Goal: Task Accomplishment & Management: Manage account settings

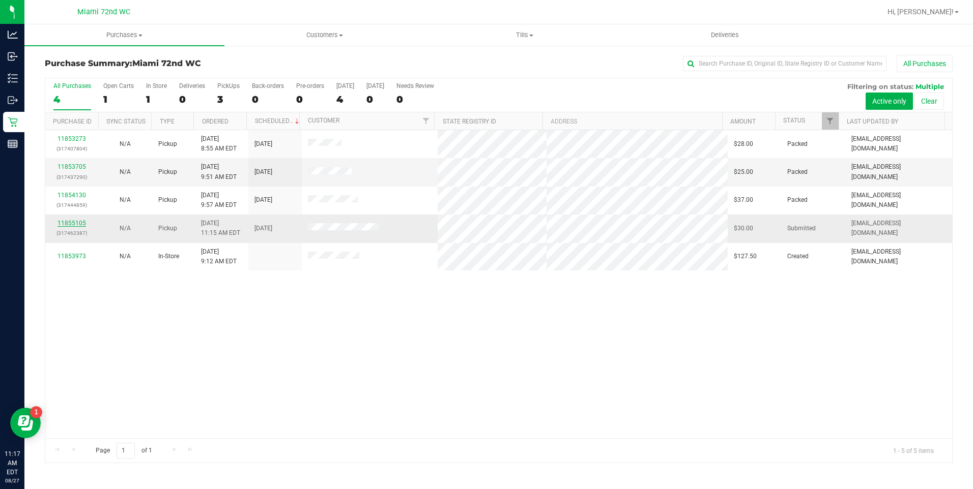
click at [72, 223] on link "11855105" at bounding box center [71, 223] width 28 height 7
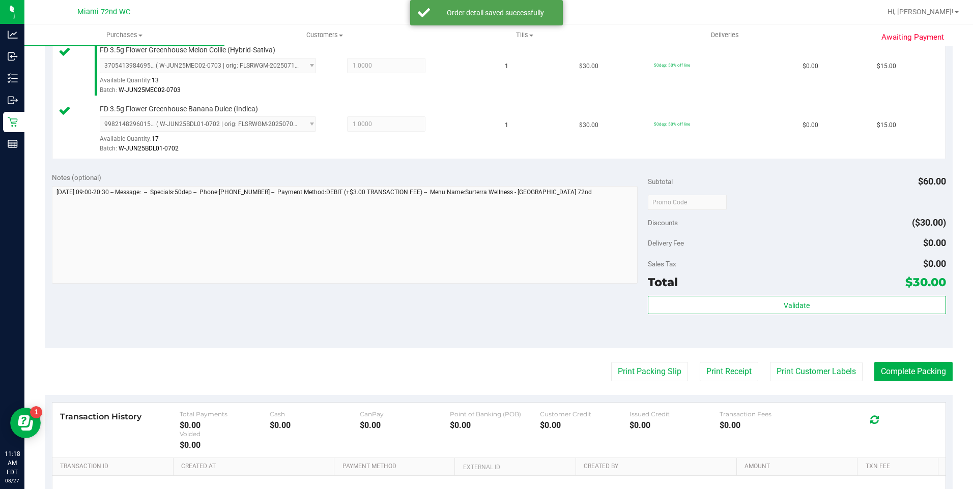
scroll to position [401, 0]
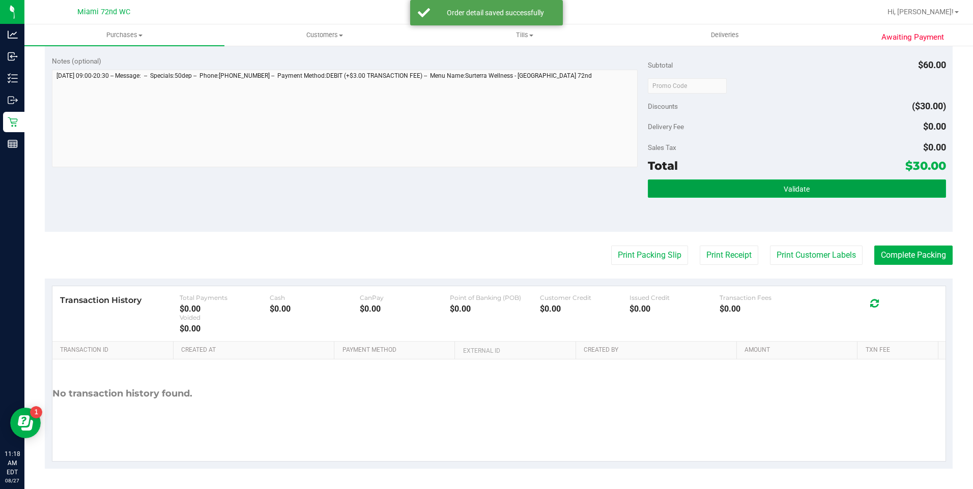
click at [818, 190] on button "Validate" at bounding box center [797, 189] width 298 height 18
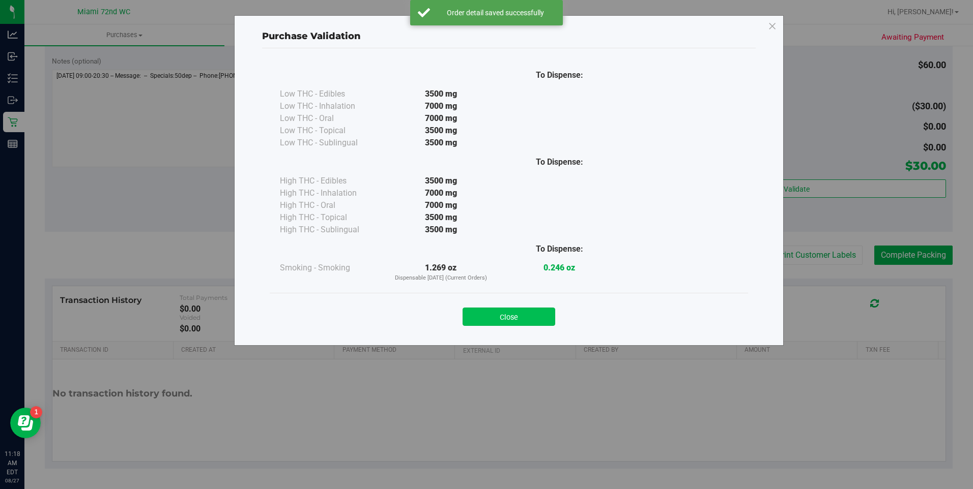
click at [539, 309] on button "Close" at bounding box center [508, 317] width 93 height 18
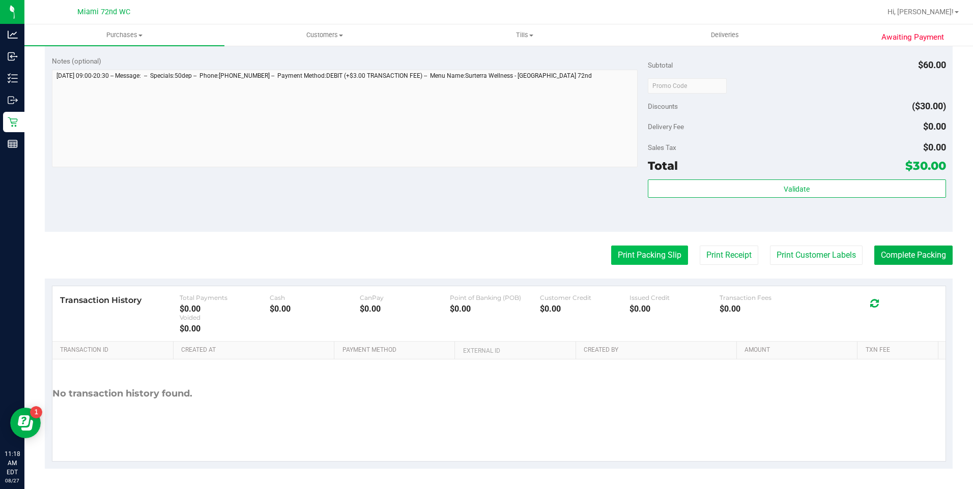
click at [641, 255] on button "Print Packing Slip" at bounding box center [649, 255] width 77 height 19
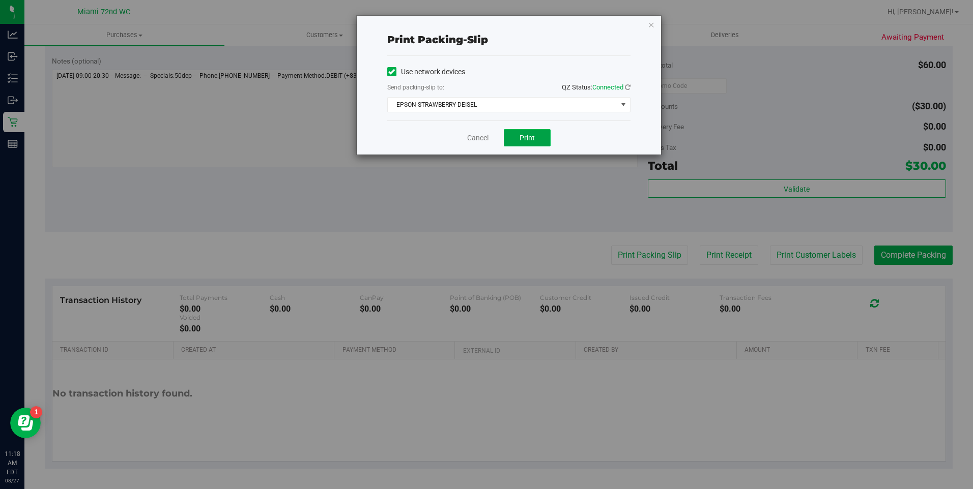
click at [537, 138] on button "Print" at bounding box center [527, 137] width 47 height 17
click at [467, 139] on link "Cancel" at bounding box center [477, 138] width 21 height 11
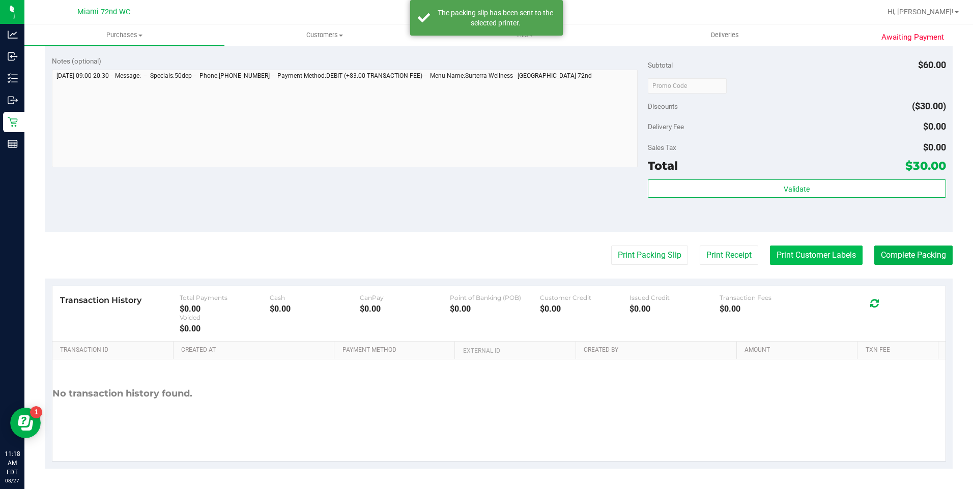
click at [817, 255] on button "Print Customer Labels" at bounding box center [816, 255] width 93 height 19
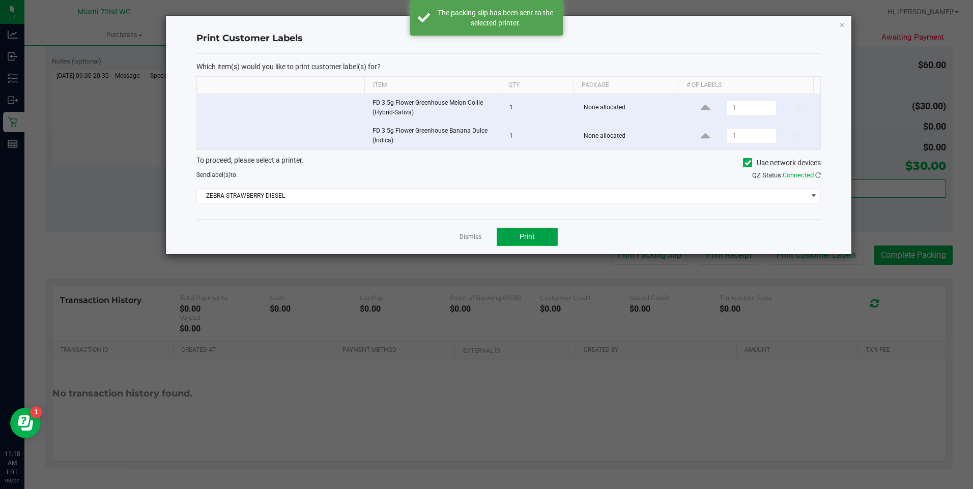
click at [526, 228] on button "Print" at bounding box center [527, 237] width 61 height 18
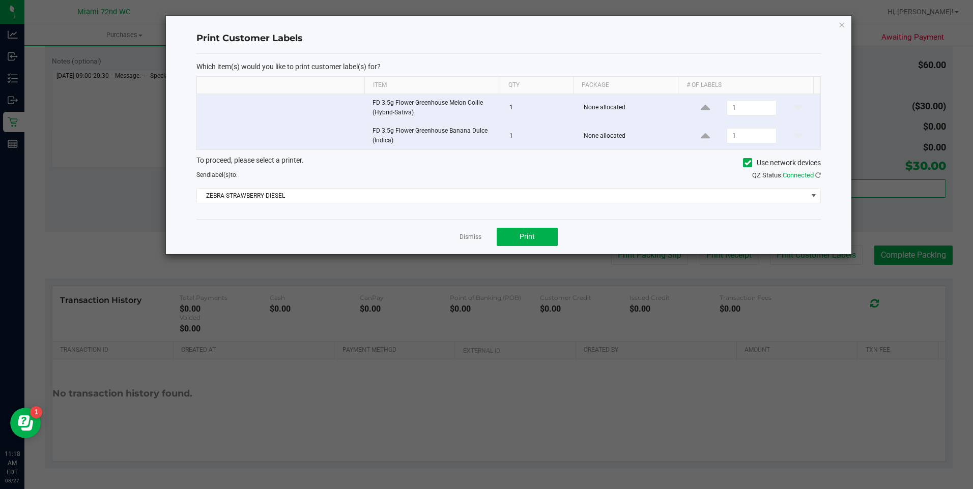
click at [473, 221] on div "Dismiss Print" at bounding box center [508, 236] width 624 height 35
click at [470, 237] on link "Dismiss" at bounding box center [470, 237] width 22 height 9
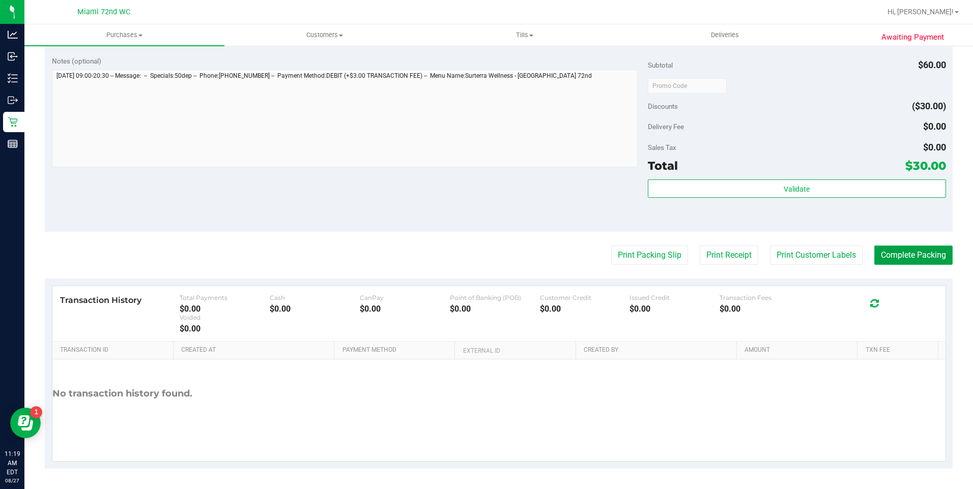
click at [918, 255] on button "Complete Packing" at bounding box center [913, 255] width 78 height 19
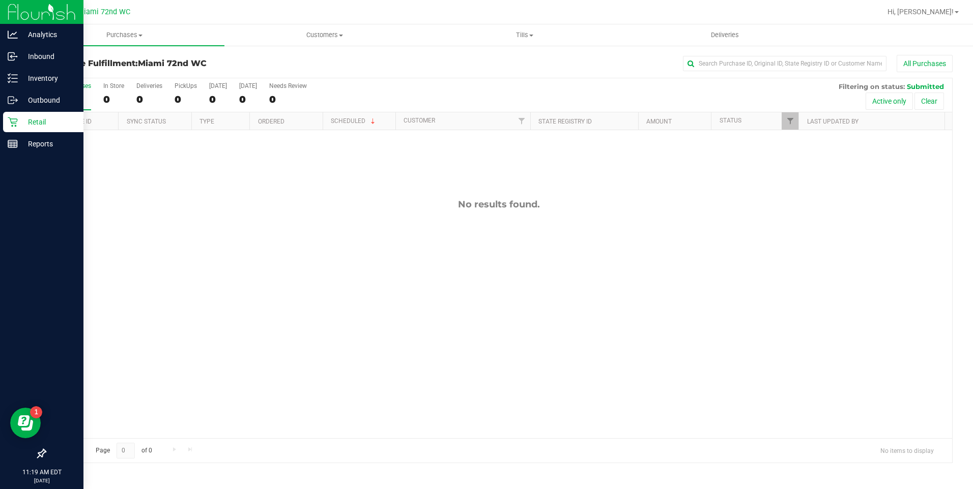
click at [13, 122] on icon at bounding box center [13, 122] width 10 height 10
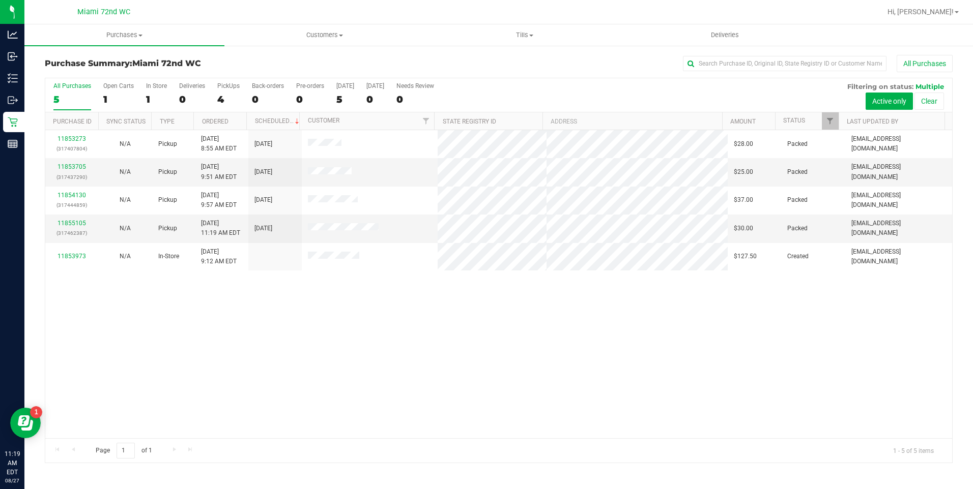
click at [441, 398] on div "11853273 (317407804) N/A Pickup [DATE] 8:55 AM EDT 8/27/2025 $28.00 Packed [EMA…" at bounding box center [498, 284] width 907 height 308
click at [414, 334] on div "11853273 (317407804) N/A Pickup [DATE] 8:55 AM EDT 8/27/2025 $28.00 Packed [EMA…" at bounding box center [498, 284] width 907 height 308
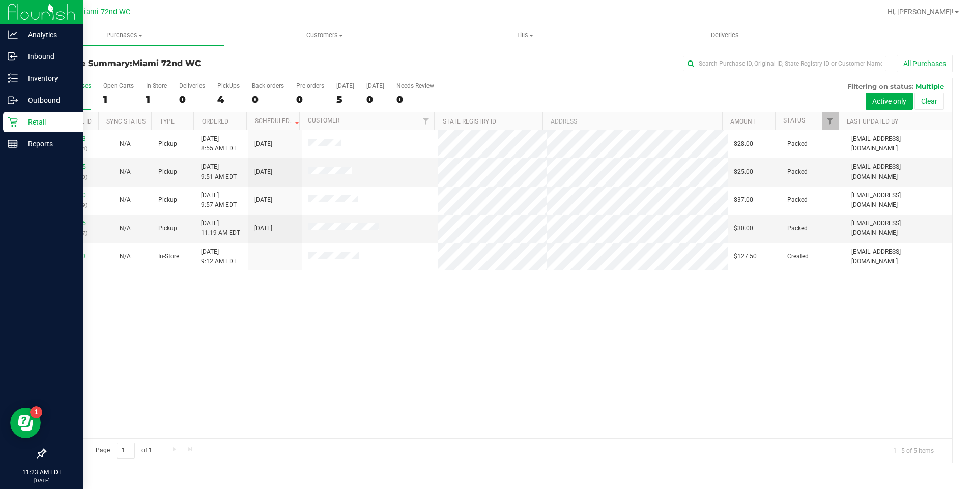
click at [15, 128] on div "Retail" at bounding box center [43, 122] width 80 height 20
click at [12, 78] on line at bounding box center [15, 78] width 6 height 0
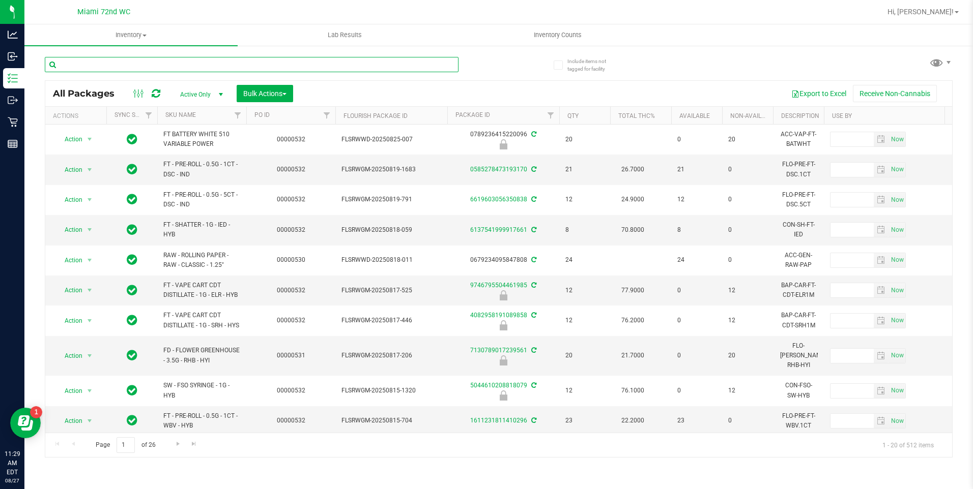
click at [191, 64] on input "text" at bounding box center [252, 64] width 414 height 15
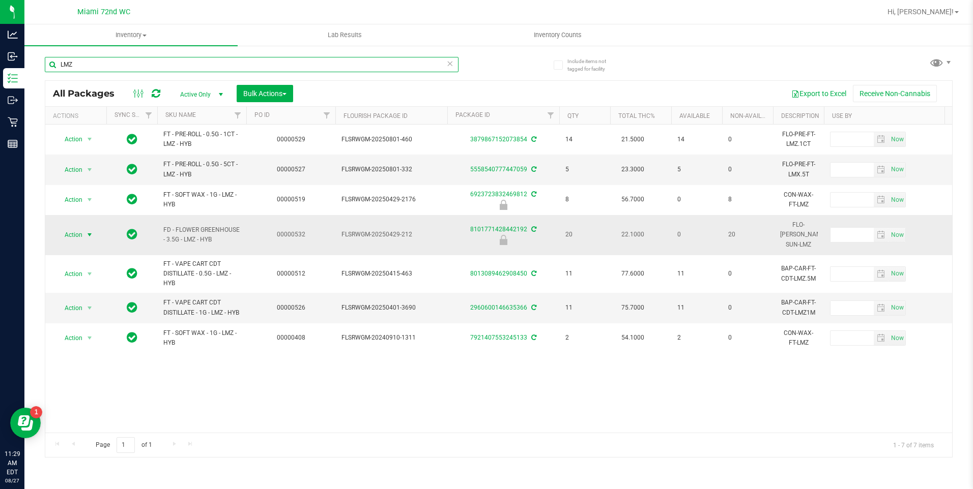
type input "LMZ"
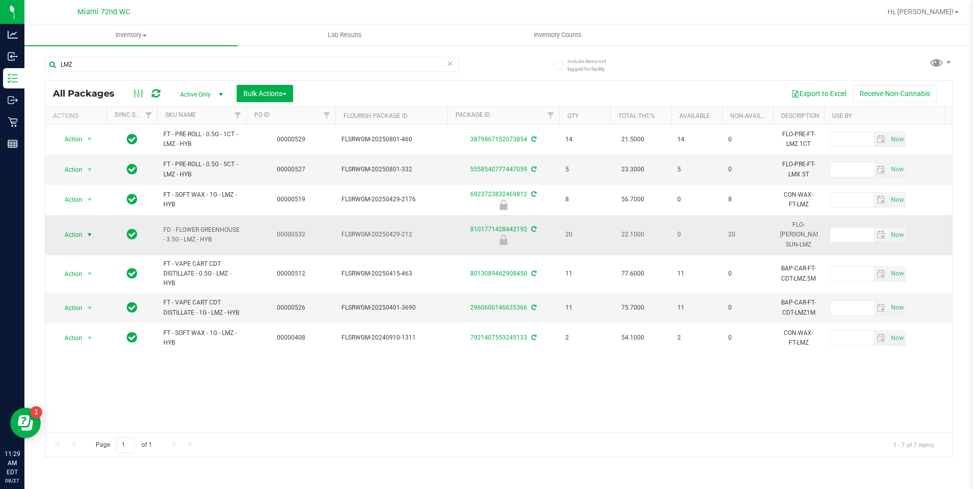
click at [85, 229] on span "select" at bounding box center [89, 235] width 13 height 14
click at [74, 343] on li "Unlock package" at bounding box center [88, 350] width 65 height 15
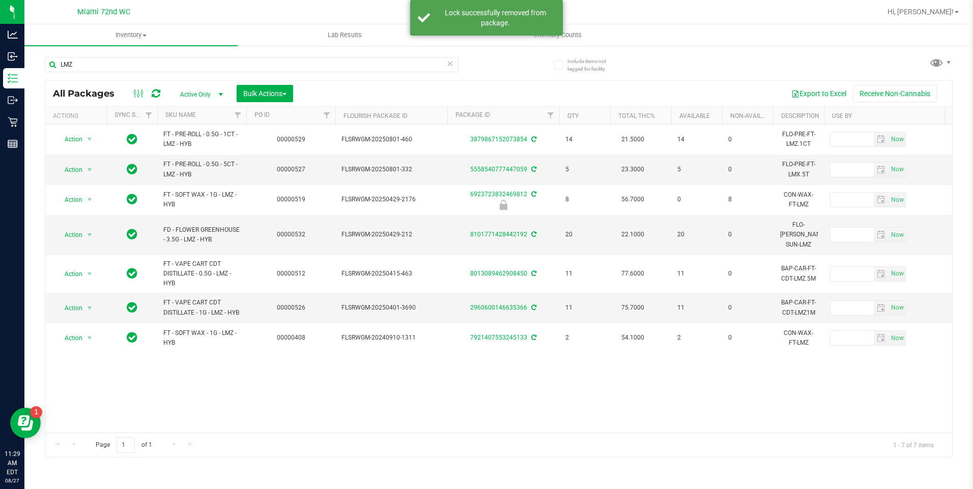
click at [731, 64] on div "LMZ All Packages Active Only Active Only Lab Samples Locked All External Intern…" at bounding box center [499, 252] width 908 height 411
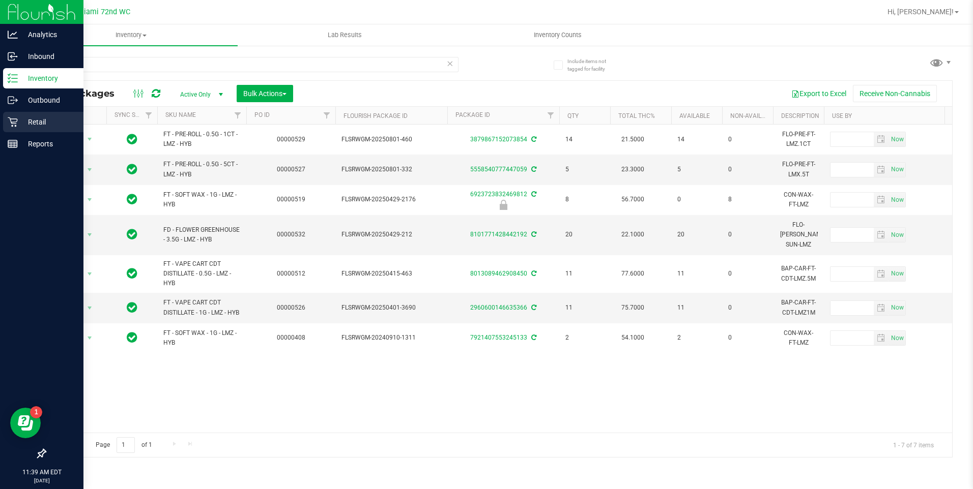
click at [6, 126] on div "Retail" at bounding box center [43, 122] width 80 height 20
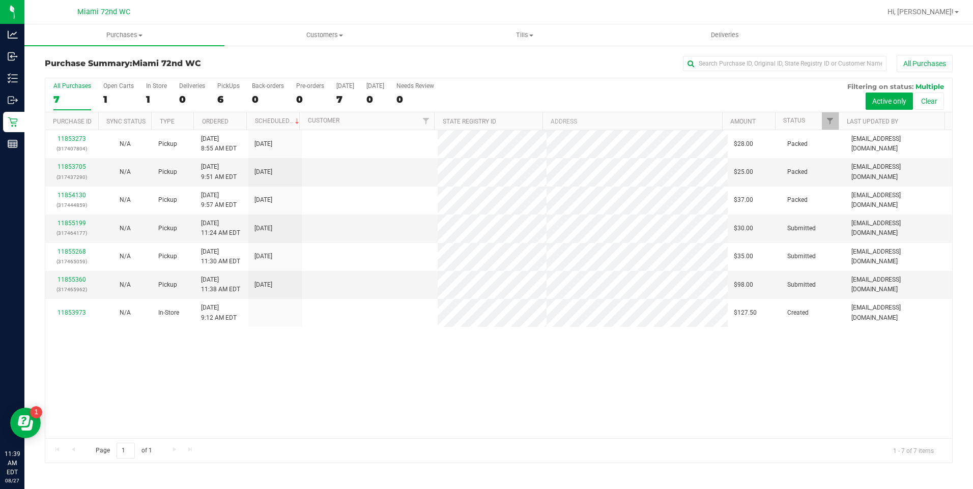
click at [631, 397] on div "11853273 (317407804) N/A Pickup [DATE] 8:55 AM EDT 8/27/2025 $28.00 Packed [EMA…" at bounding box center [498, 284] width 907 height 308
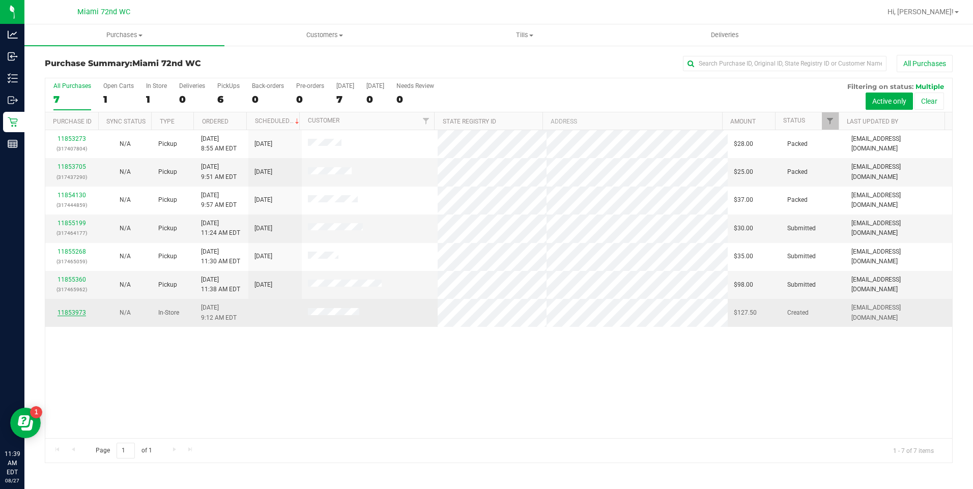
click at [82, 313] on link "11853973" at bounding box center [71, 312] width 28 height 7
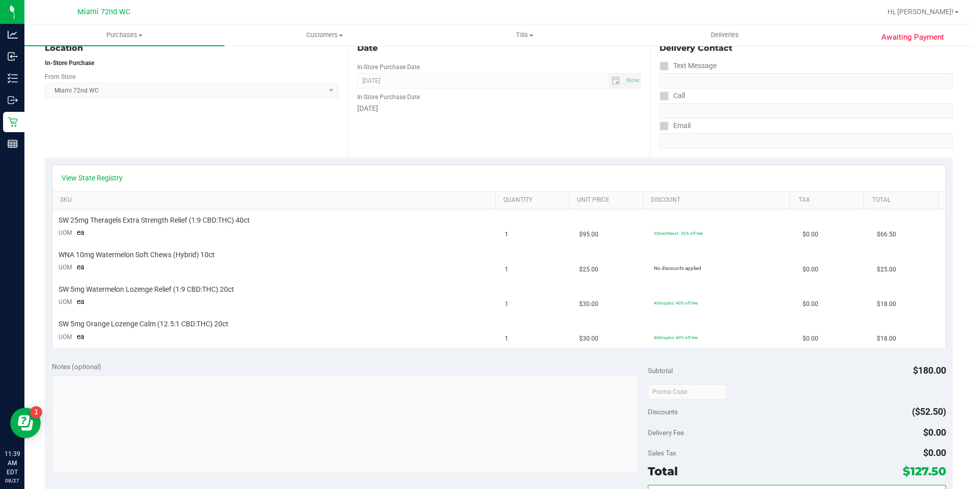
scroll to position [423, 0]
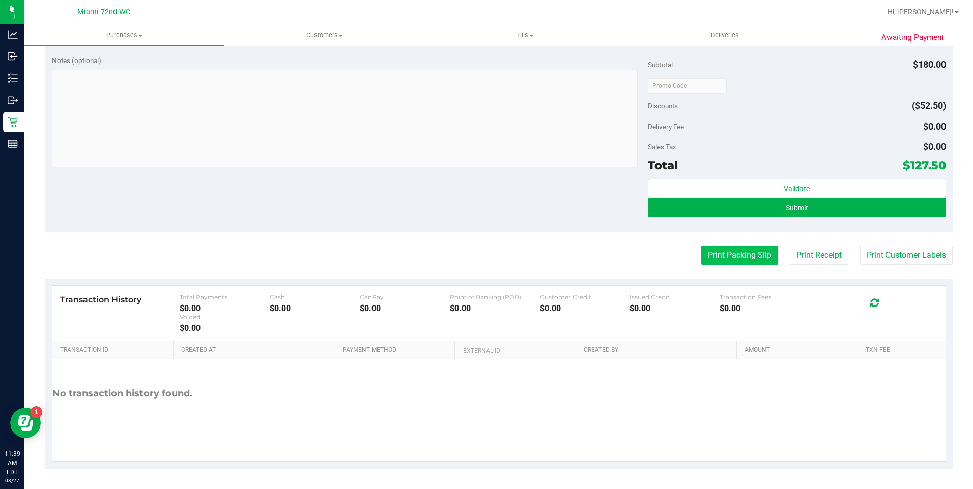
click at [748, 252] on button "Print Packing Slip" at bounding box center [739, 255] width 77 height 19
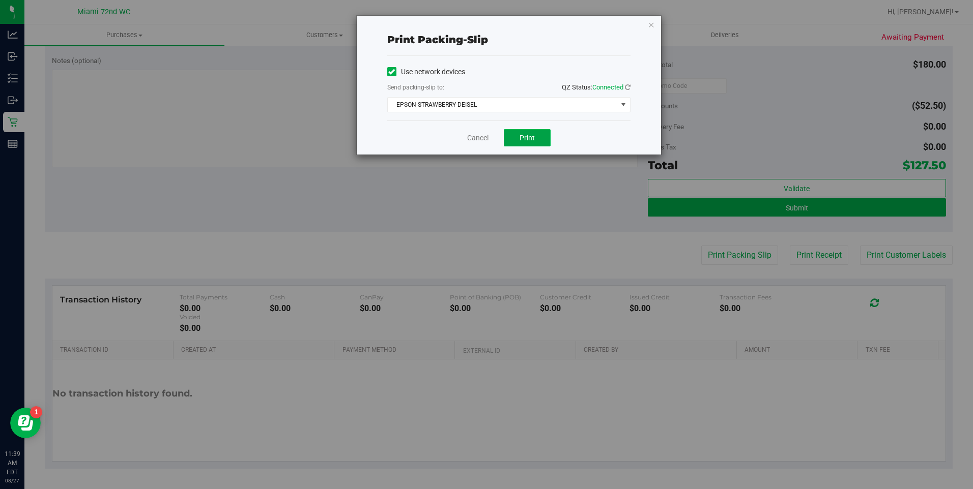
click at [534, 138] on span "Print" at bounding box center [526, 138] width 15 height 8
click at [478, 137] on link "Cancel" at bounding box center [477, 138] width 21 height 11
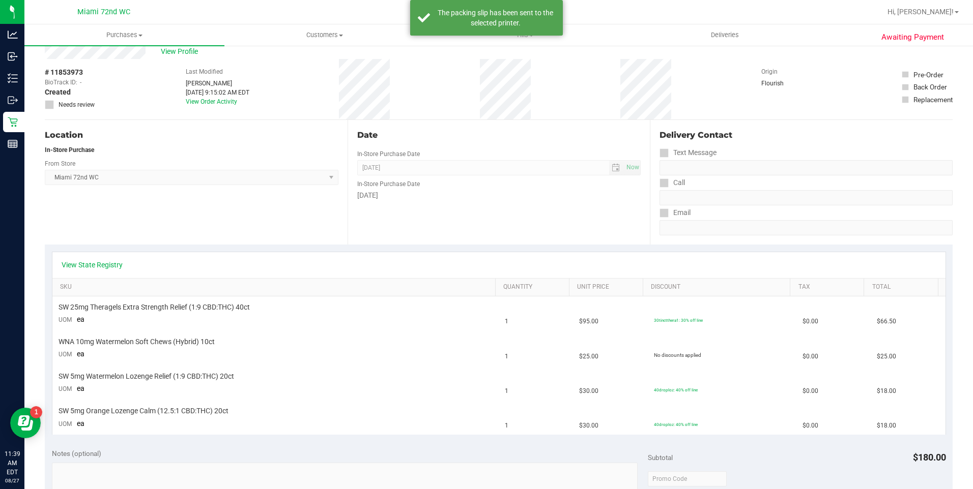
scroll to position [0, 0]
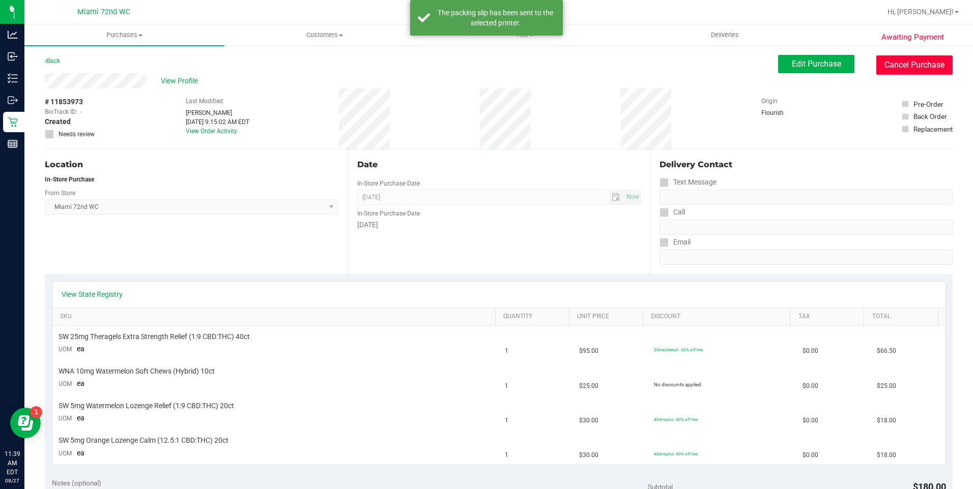
click at [905, 70] on button "Cancel Purchase" at bounding box center [914, 64] width 76 height 19
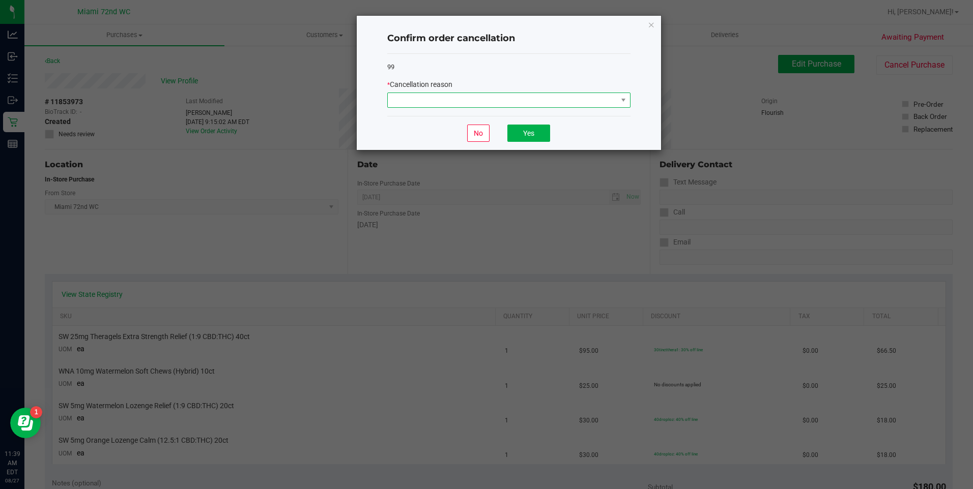
click at [513, 100] on span at bounding box center [502, 100] width 229 height 14
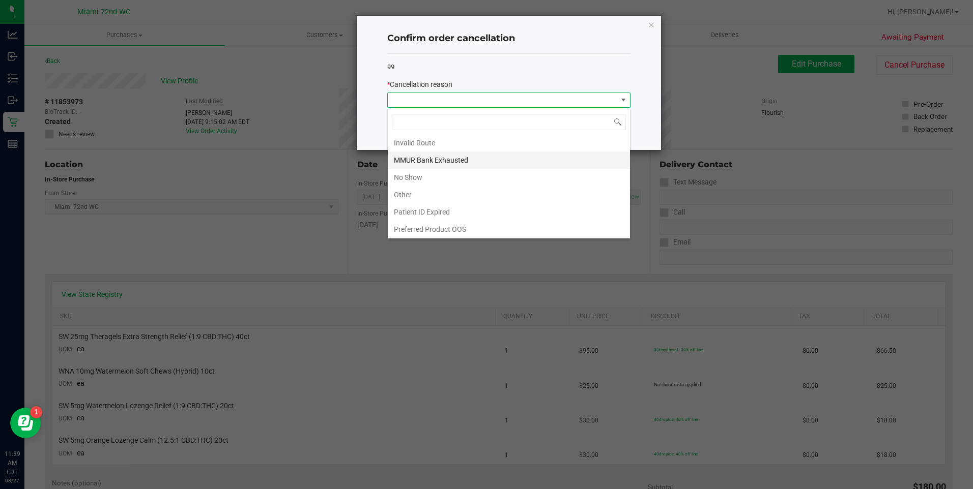
scroll to position [54, 0]
click at [508, 193] on li "Other" at bounding box center [509, 193] width 242 height 17
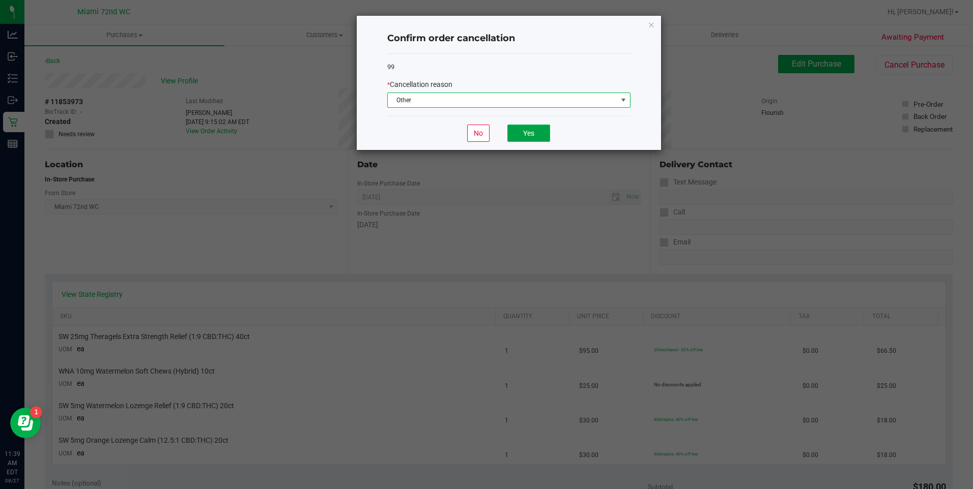
click at [536, 133] on button "Yes" at bounding box center [528, 133] width 43 height 17
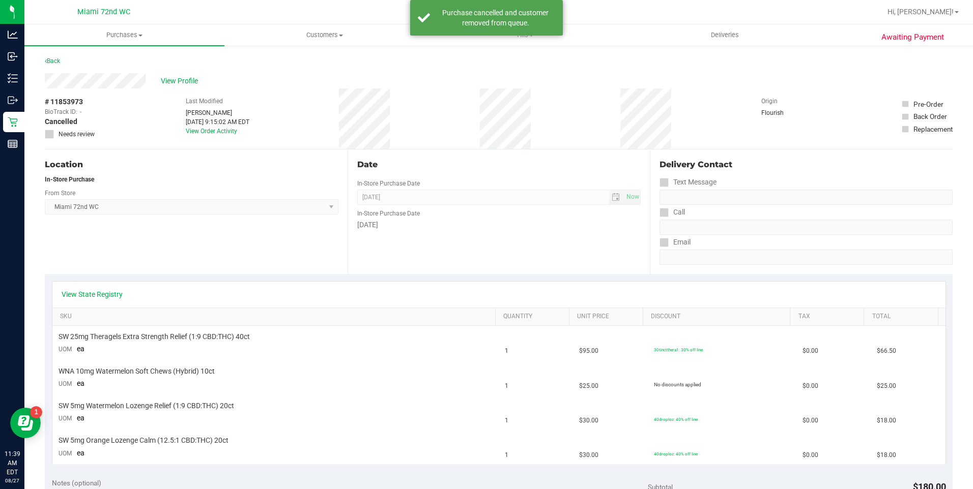
click at [25, 124] on div "Awaiting Payment Back View Profile # 11853973 BioTrack ID: - Cancelled Needs re…" at bounding box center [498, 478] width 948 height 867
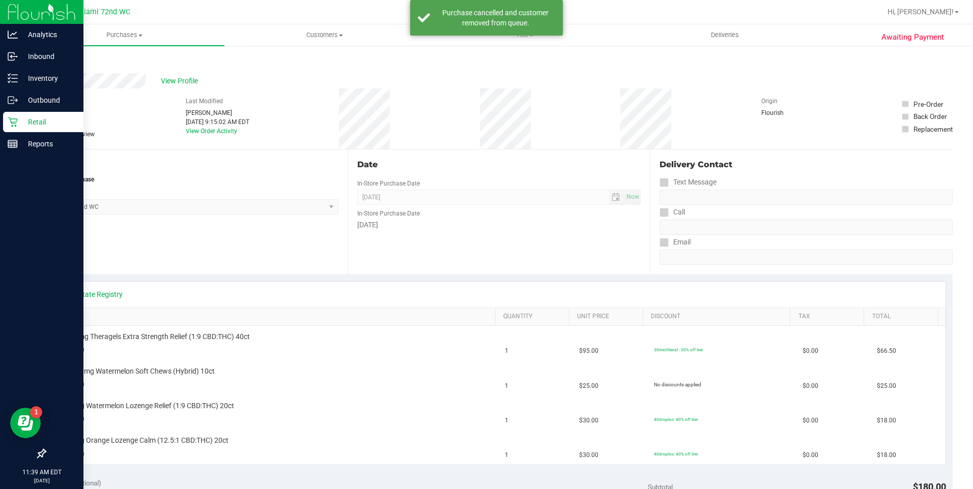
click at [19, 123] on p "Retail" at bounding box center [48, 122] width 61 height 12
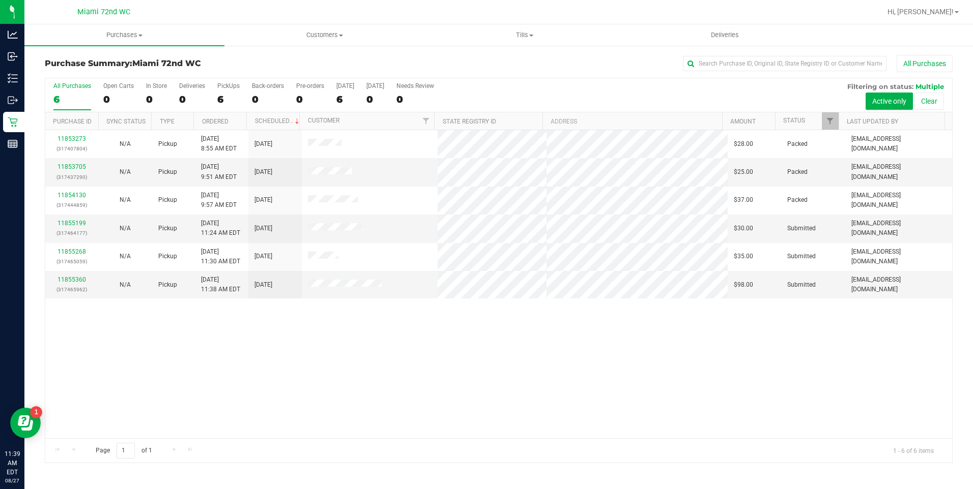
click at [638, 368] on div "11853273 (317407804) N/A Pickup [DATE] 8:55 AM EDT 8/27/2025 $28.00 Packed [EMA…" at bounding box center [498, 284] width 907 height 308
click at [78, 225] on link "11855199" at bounding box center [71, 223] width 28 height 7
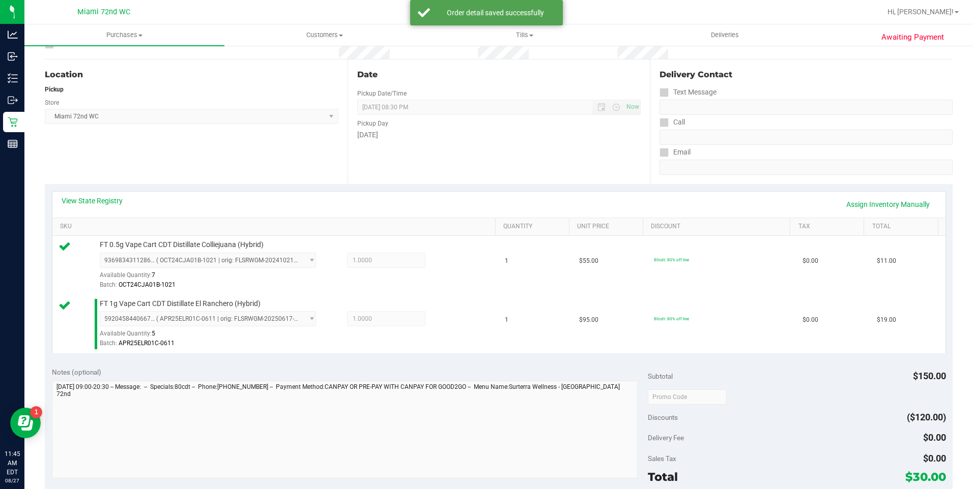
scroll to position [401, 0]
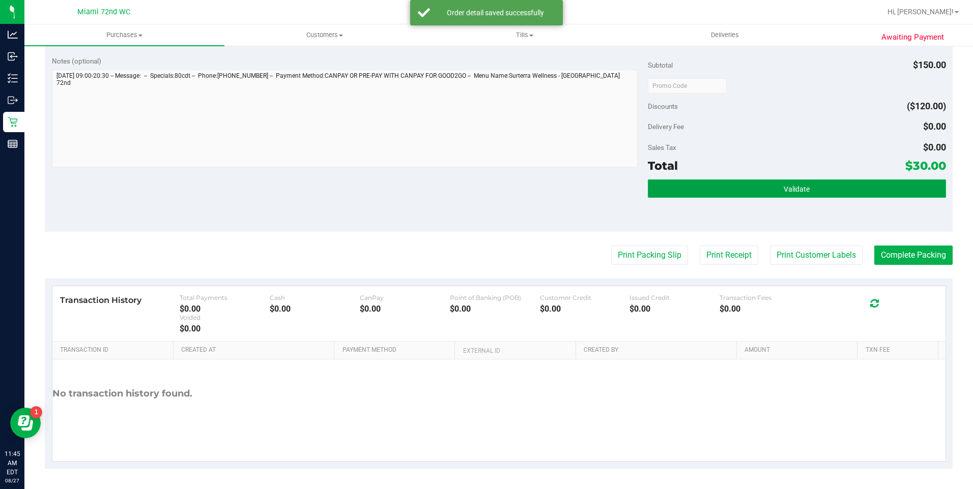
click at [830, 180] on button "Validate" at bounding box center [797, 189] width 298 height 18
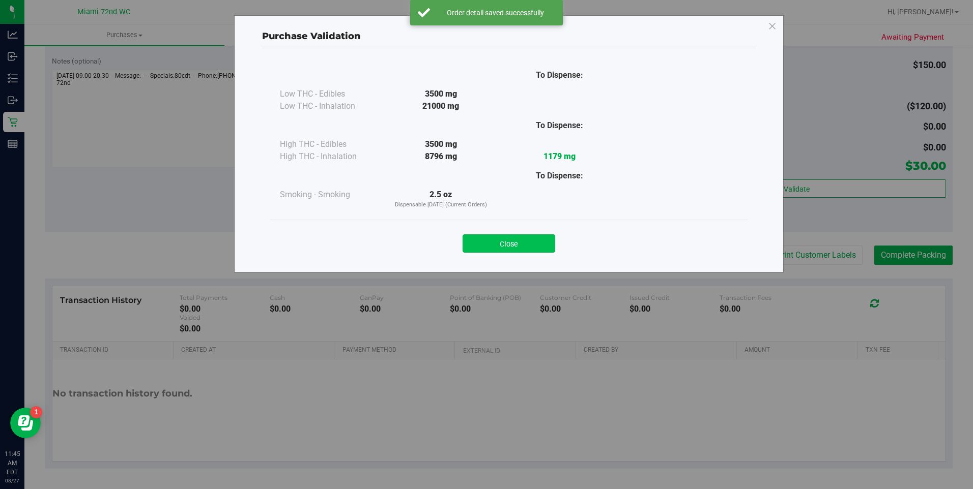
click at [511, 235] on button "Close" at bounding box center [508, 244] width 93 height 18
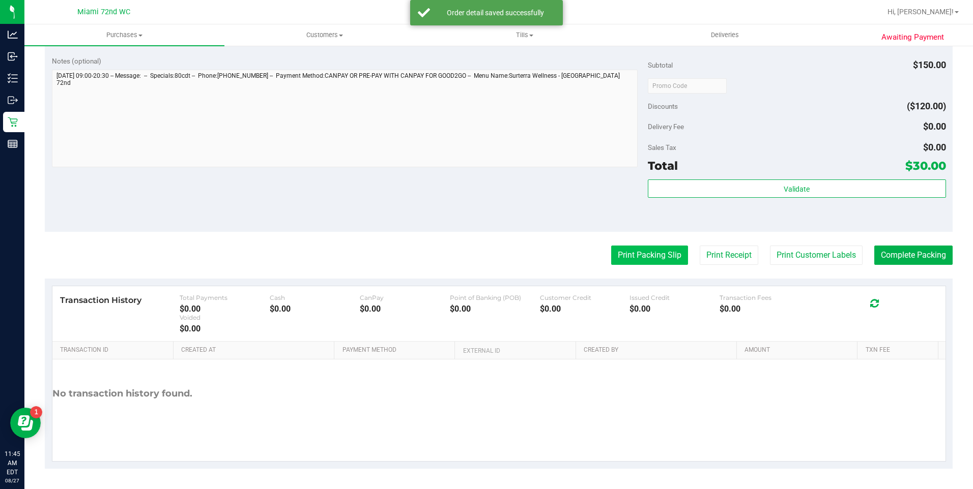
click at [635, 258] on button "Print Packing Slip" at bounding box center [649, 255] width 77 height 19
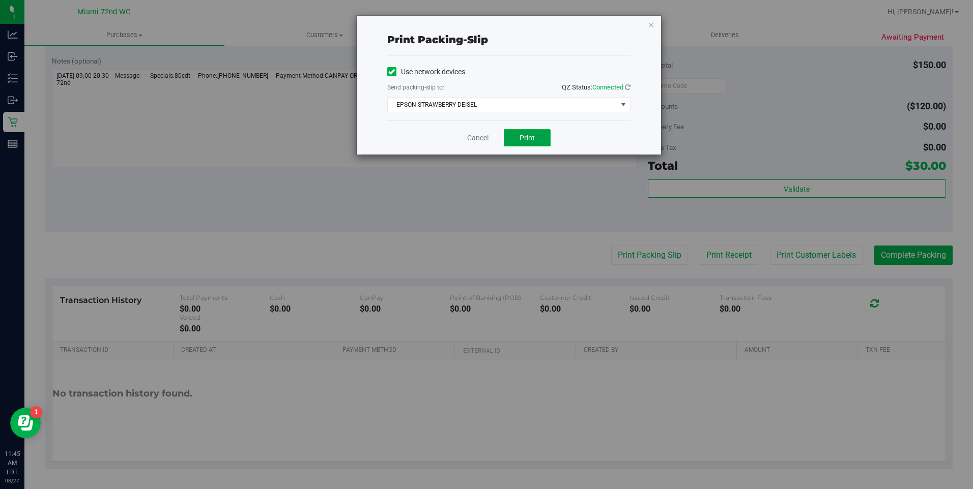
click at [541, 140] on button "Print" at bounding box center [527, 137] width 47 height 17
click at [479, 135] on link "Cancel" at bounding box center [477, 138] width 21 height 11
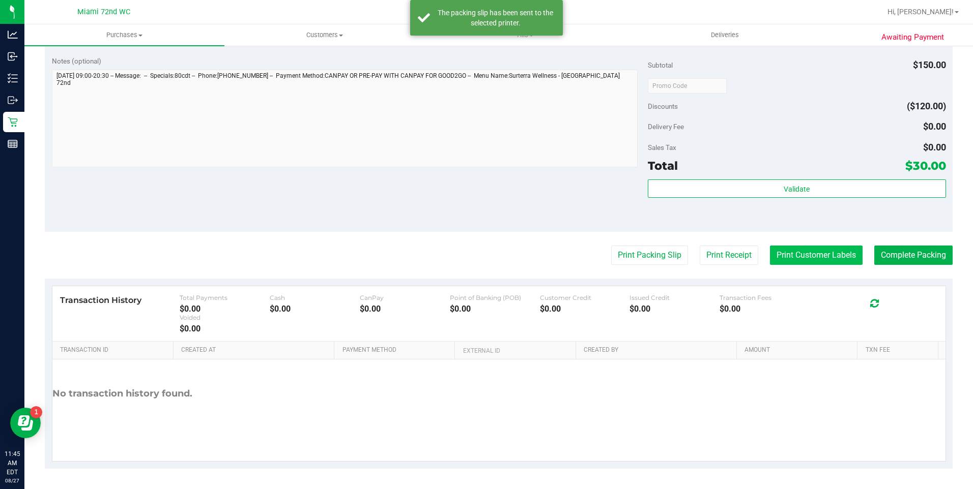
click at [808, 251] on button "Print Customer Labels" at bounding box center [816, 255] width 93 height 19
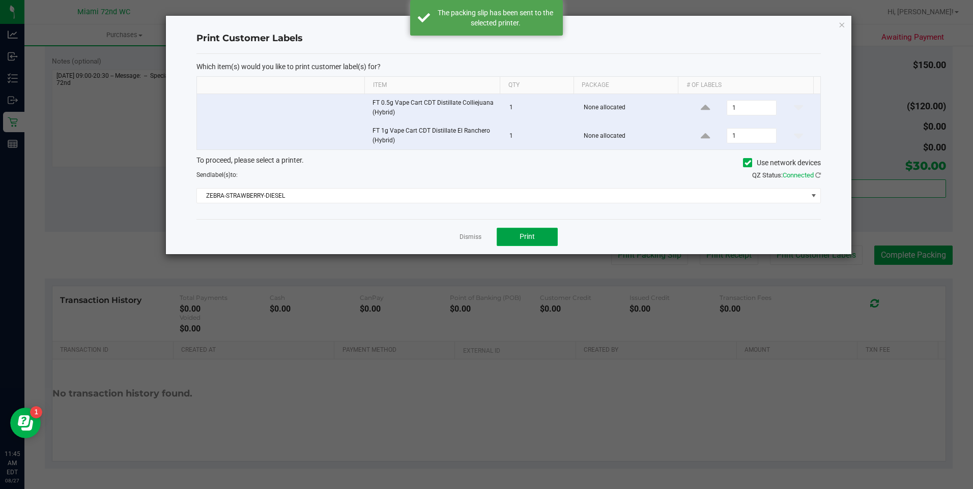
click at [533, 228] on button "Print" at bounding box center [527, 237] width 61 height 18
click at [468, 238] on link "Dismiss" at bounding box center [470, 237] width 22 height 9
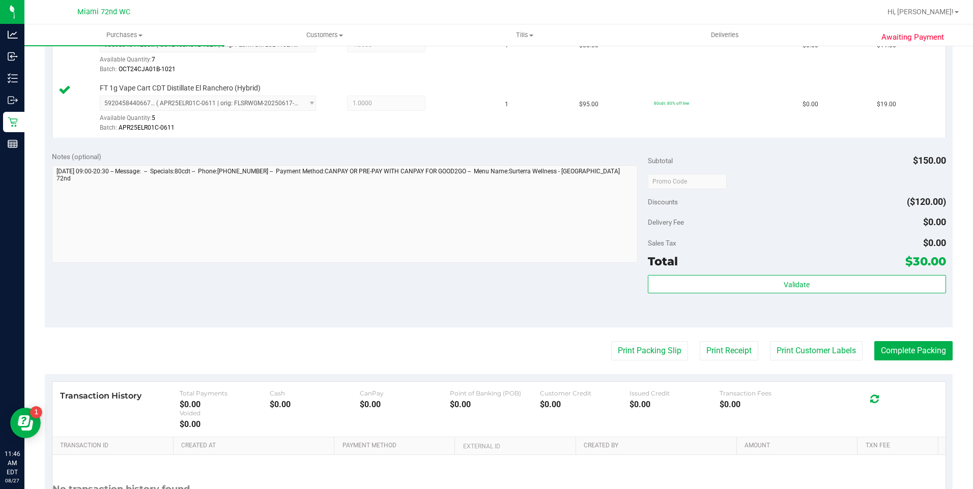
scroll to position [303, 0]
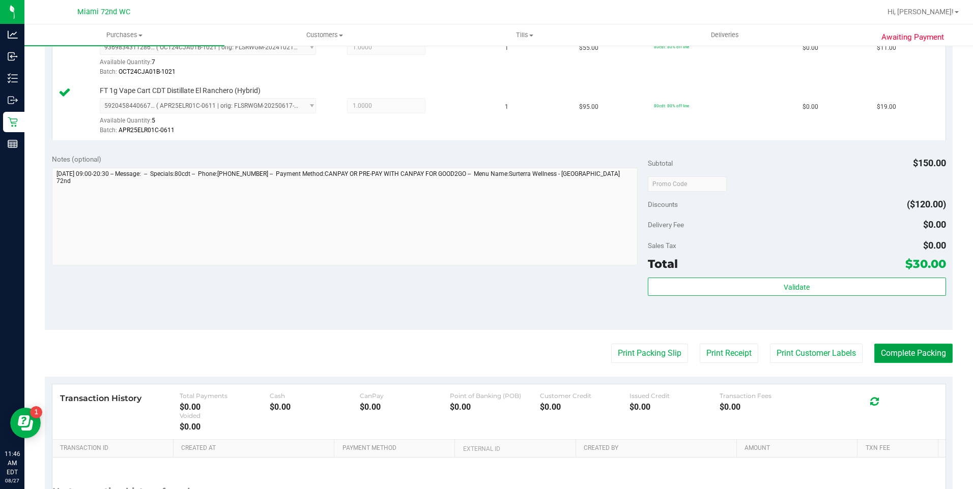
click at [925, 353] on button "Complete Packing" at bounding box center [913, 353] width 78 height 19
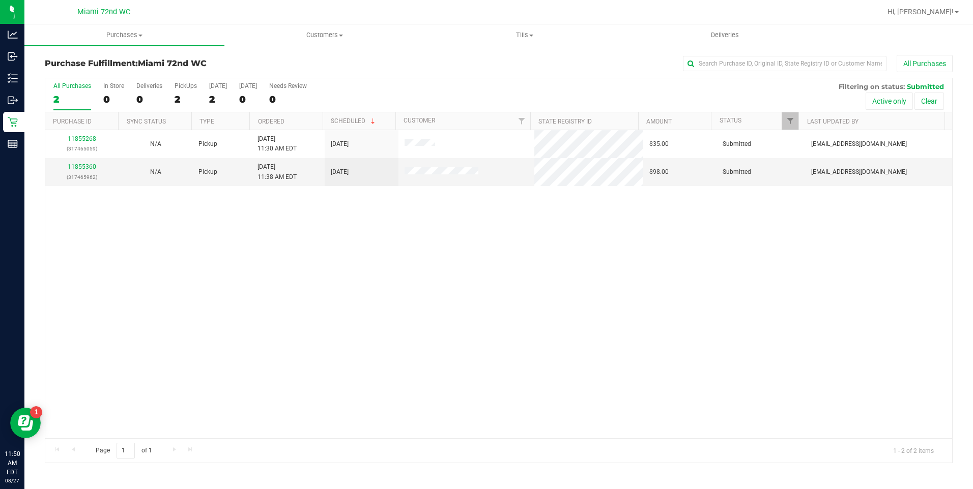
click at [408, 302] on div "11855268 (317465059) N/A Pickup [DATE] 11:30 AM EDT 8/27/2025 $35.00 Submitted …" at bounding box center [498, 284] width 907 height 308
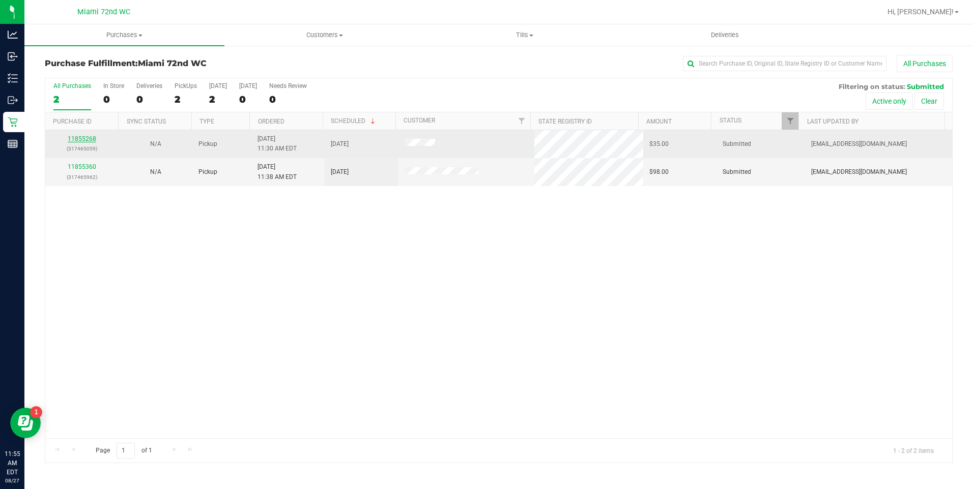
click at [80, 138] on link "11855268" at bounding box center [82, 138] width 28 height 7
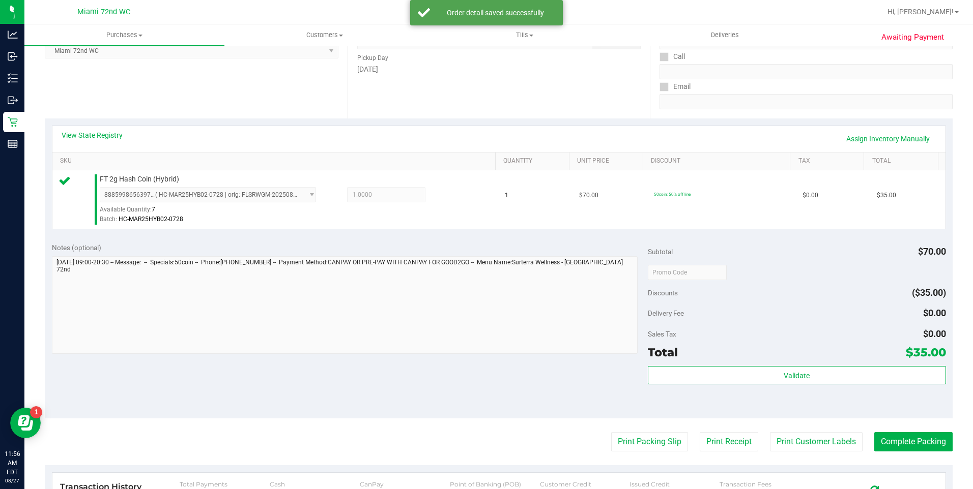
scroll to position [170, 0]
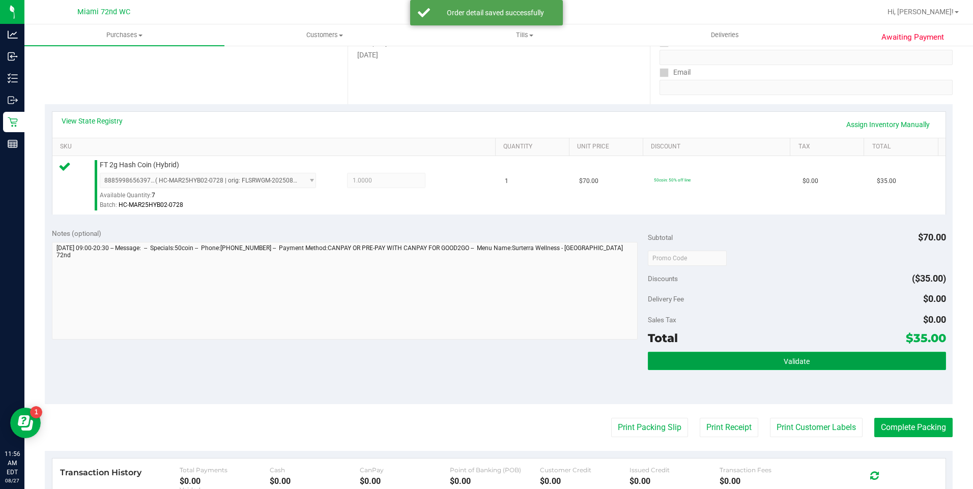
click at [794, 361] on span "Validate" at bounding box center [796, 362] width 26 height 8
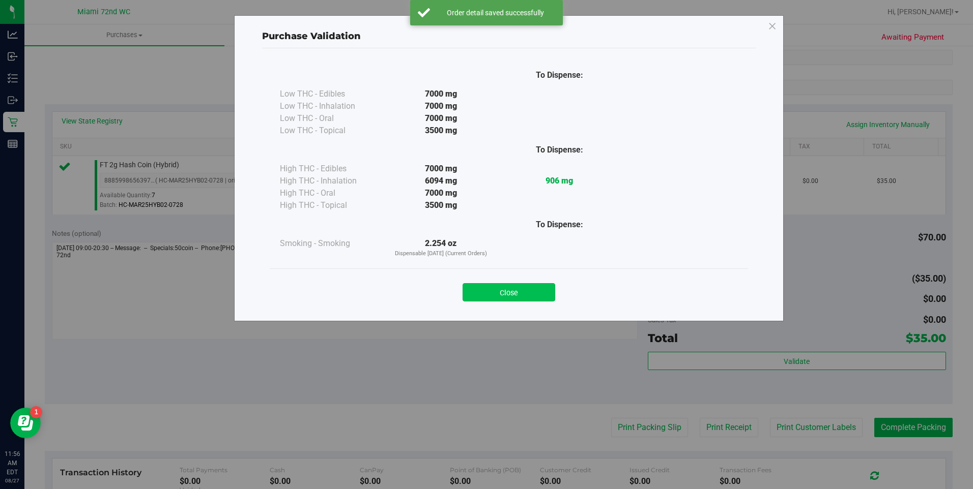
click at [537, 287] on button "Close" at bounding box center [508, 292] width 93 height 18
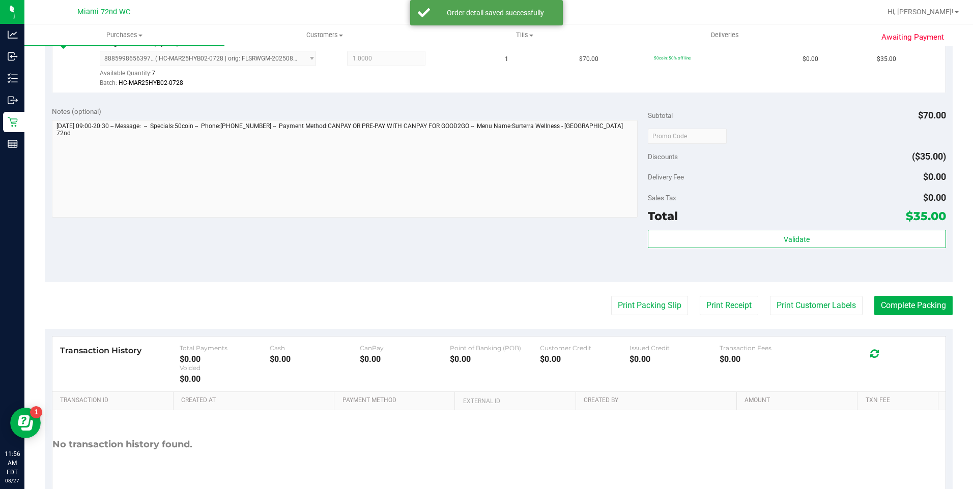
scroll to position [311, 0]
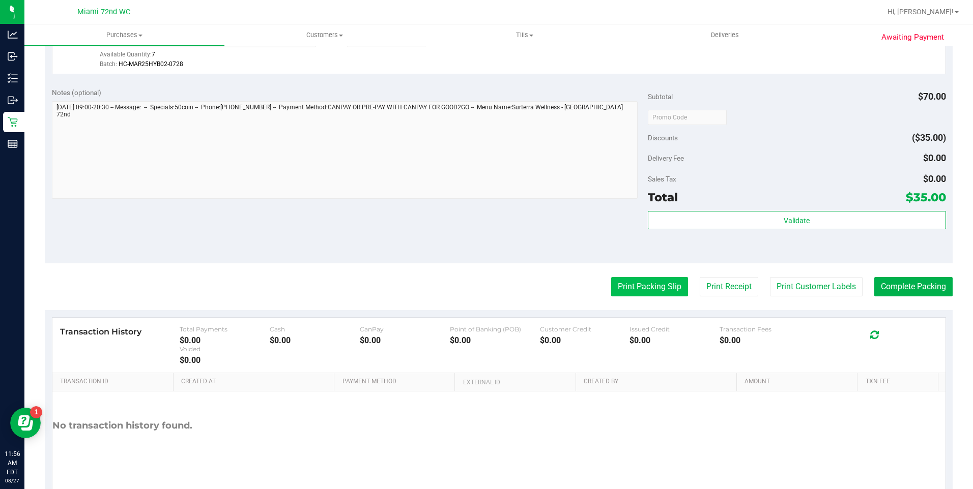
click at [639, 291] on button "Print Packing Slip" at bounding box center [649, 286] width 77 height 19
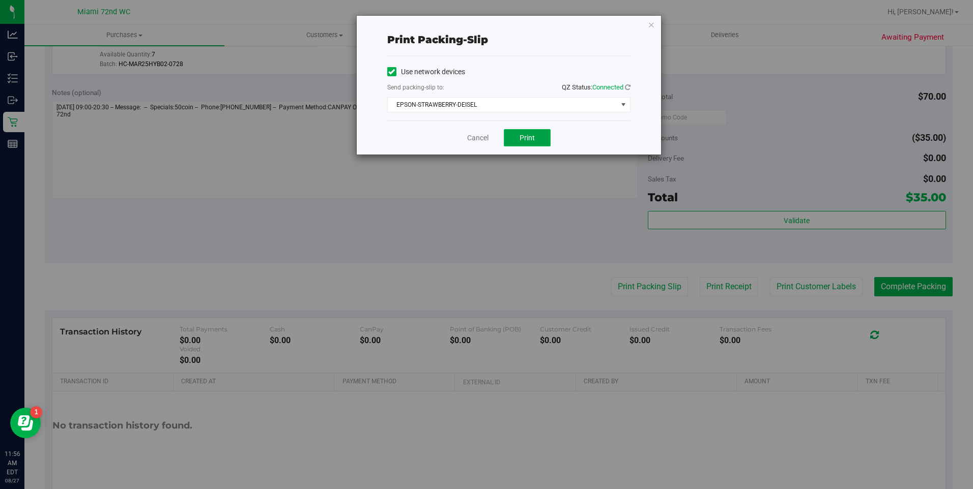
click at [528, 137] on span "Print" at bounding box center [526, 138] width 15 height 8
click at [479, 135] on link "Cancel" at bounding box center [477, 138] width 21 height 11
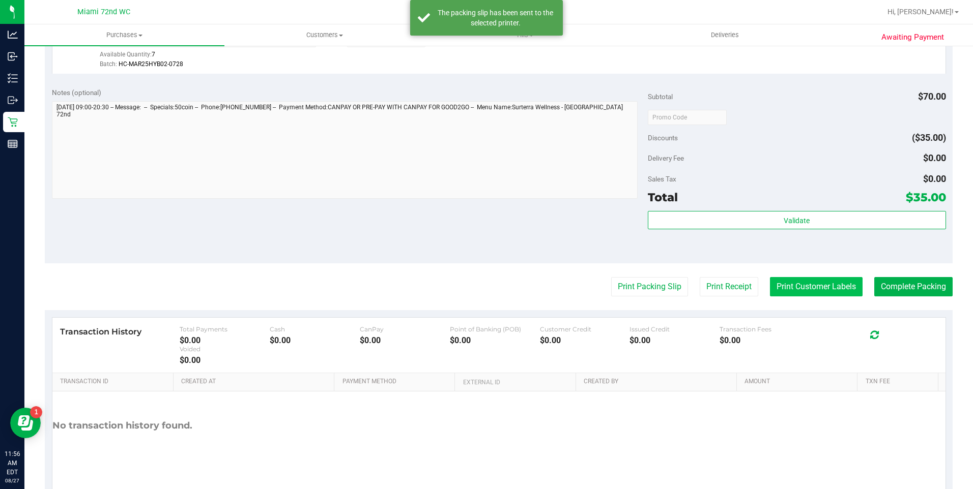
click at [819, 294] on button "Print Customer Labels" at bounding box center [816, 286] width 93 height 19
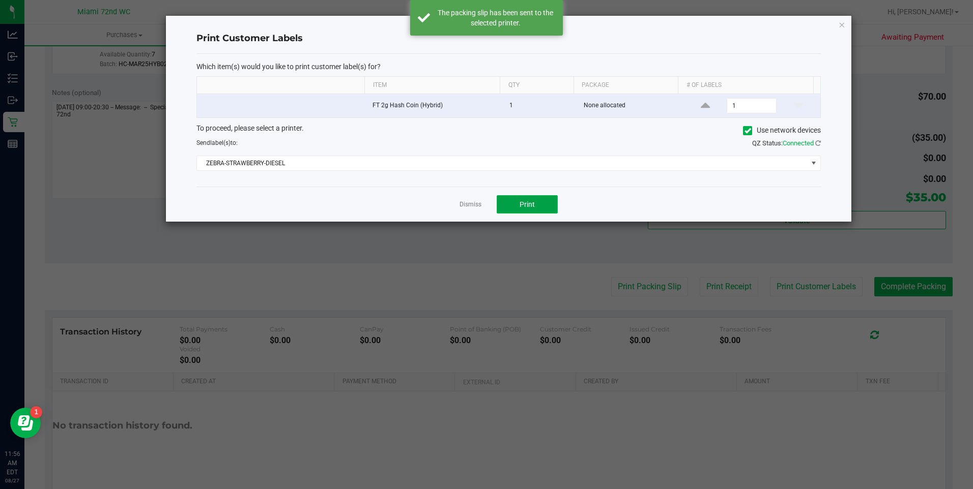
click at [515, 211] on button "Print" at bounding box center [527, 204] width 61 height 18
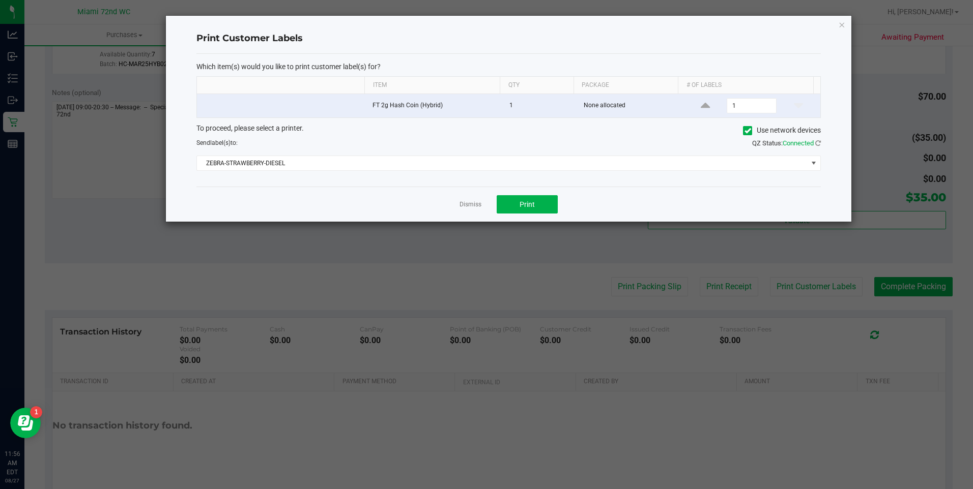
click at [479, 195] on div "Dismiss Print" at bounding box center [508, 204] width 624 height 35
click at [478, 195] on div "Dismiss Print" at bounding box center [508, 204] width 624 height 35
drag, startPoint x: 478, startPoint y: 195, endPoint x: 470, endPoint y: 200, distance: 8.9
click at [474, 197] on div "Dismiss Print" at bounding box center [508, 204] width 624 height 35
click at [469, 201] on link "Dismiss" at bounding box center [470, 204] width 22 height 9
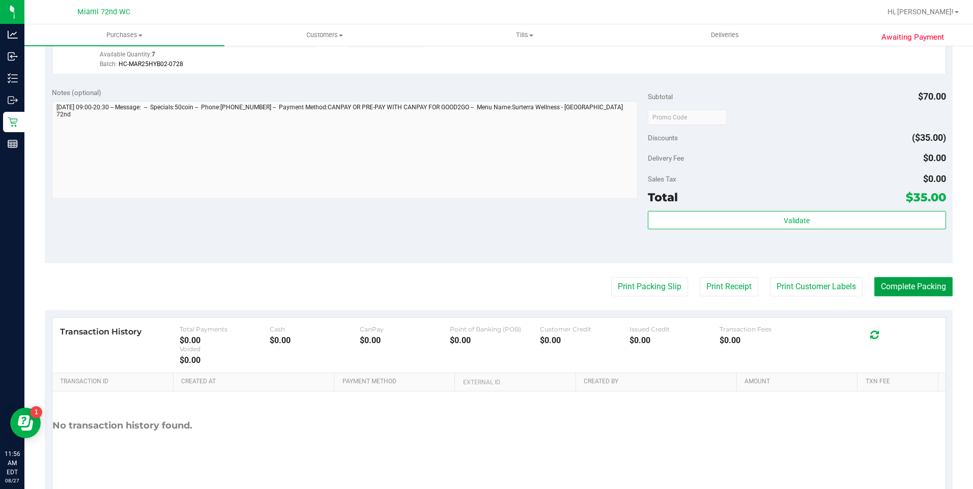
click at [918, 291] on button "Complete Packing" at bounding box center [913, 286] width 78 height 19
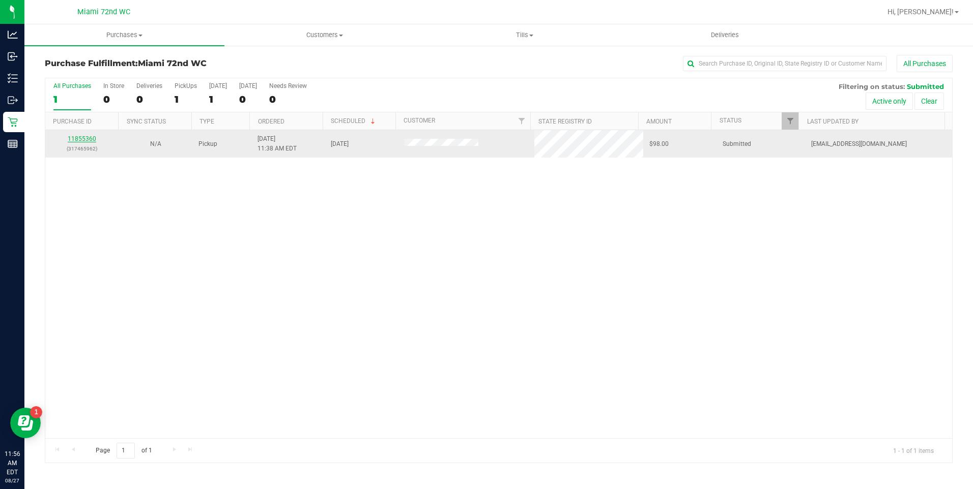
click at [84, 138] on link "11855360" at bounding box center [82, 138] width 28 height 7
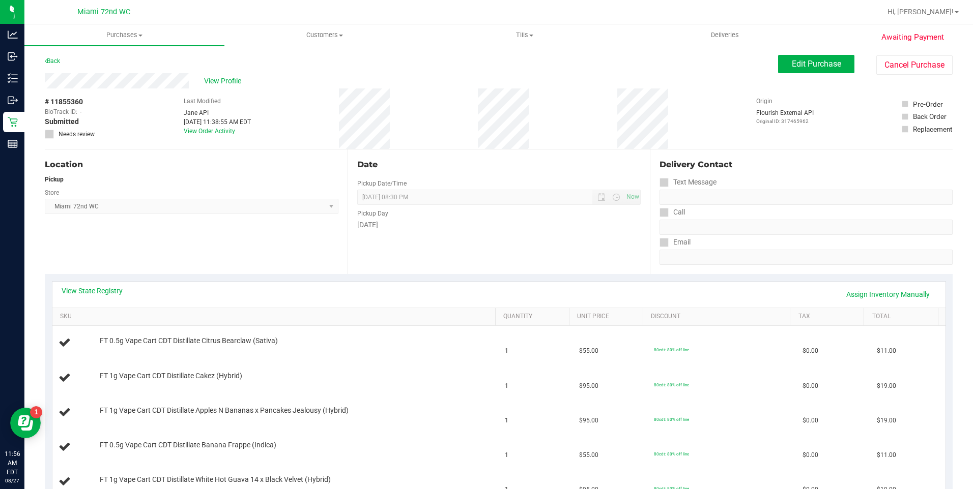
click at [451, 256] on div "Date Pickup Date/Time [DATE] Now [DATE] 08:30 PM Now Pickup Day [DATE]" at bounding box center [498, 212] width 303 height 125
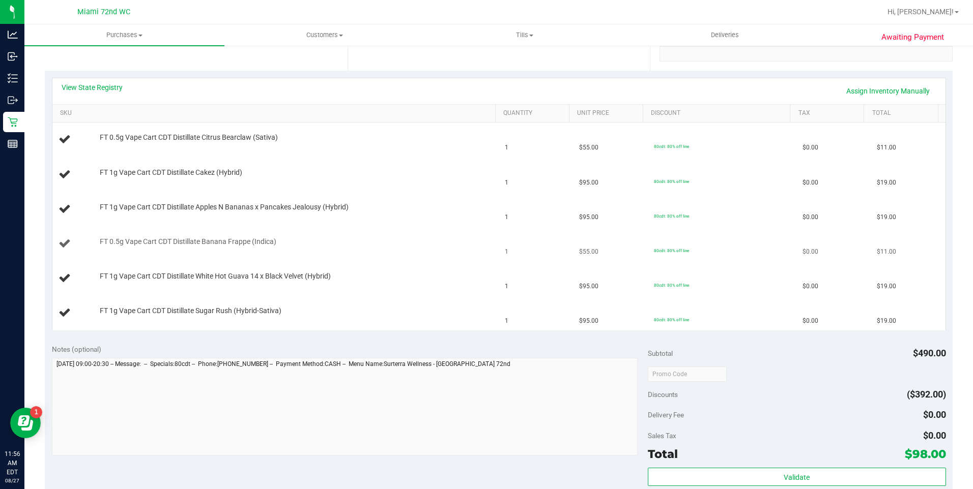
scroll to position [362, 0]
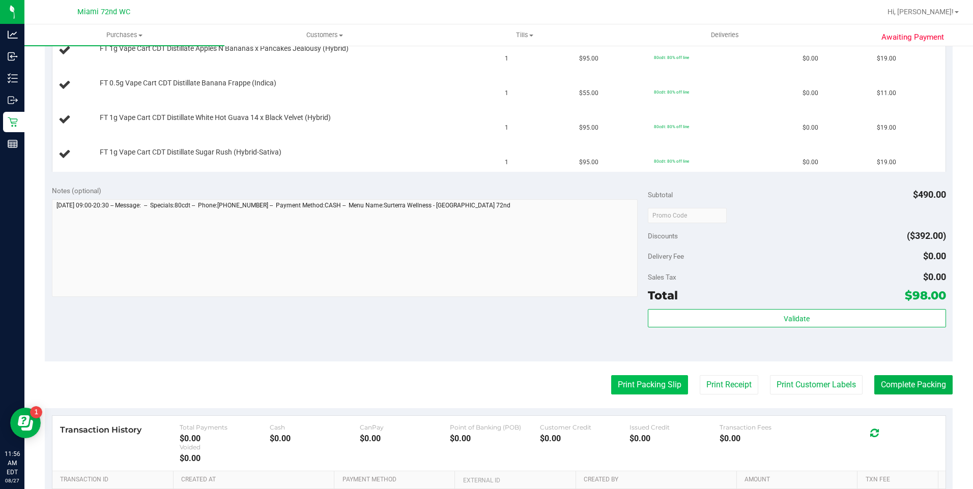
click at [673, 391] on button "Print Packing Slip" at bounding box center [649, 384] width 77 height 19
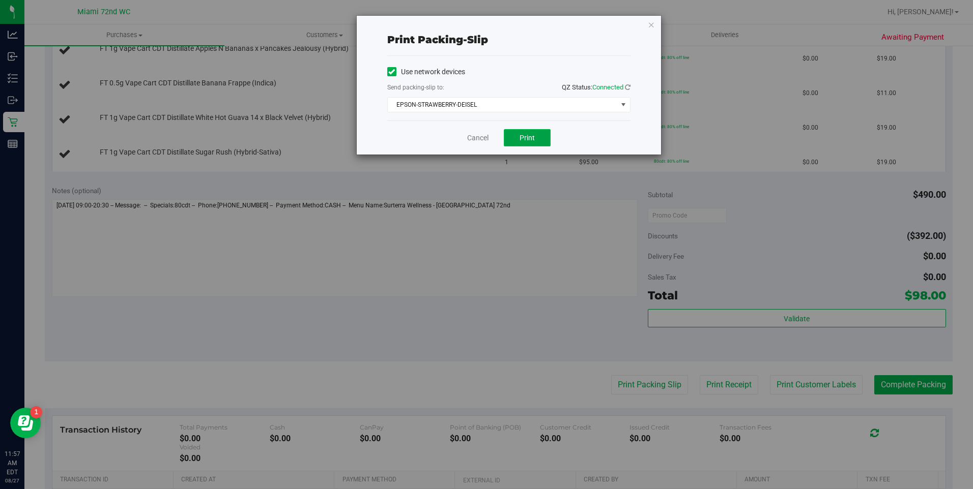
click at [532, 135] on span "Print" at bounding box center [526, 138] width 15 height 8
click at [467, 140] on link "Cancel" at bounding box center [477, 138] width 21 height 11
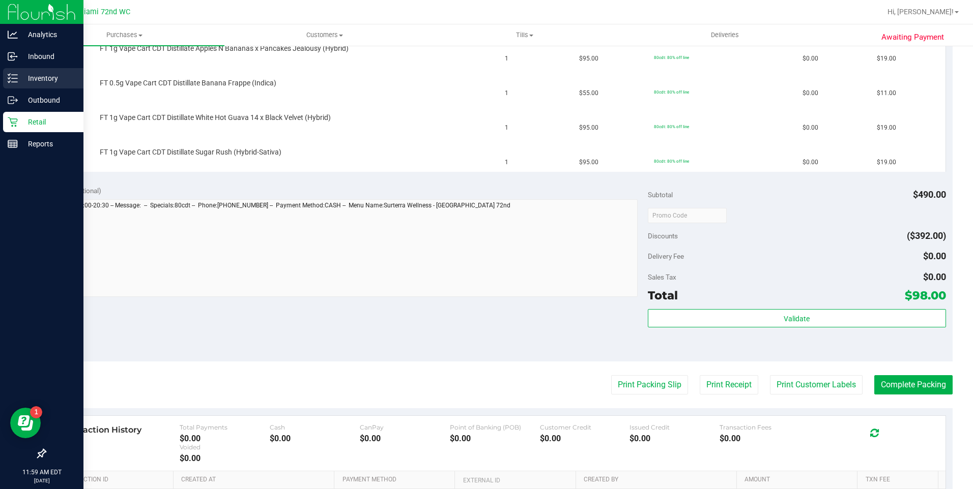
click at [14, 75] on line at bounding box center [15, 75] width 6 height 0
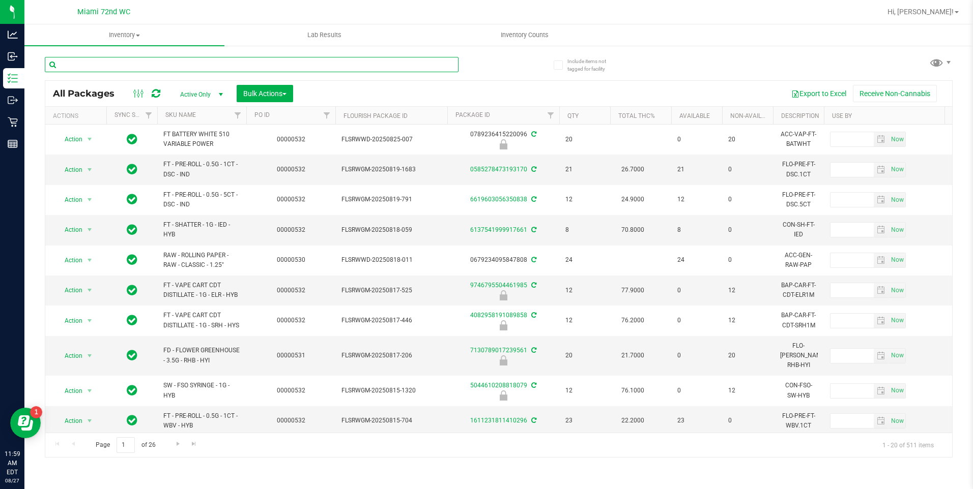
click at [277, 61] on input "text" at bounding box center [252, 64] width 414 height 15
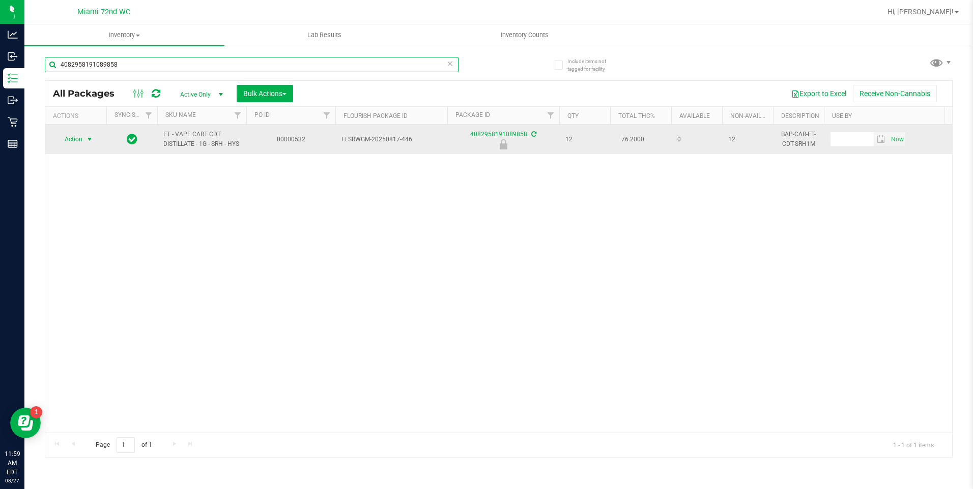
type input "4082958191089858"
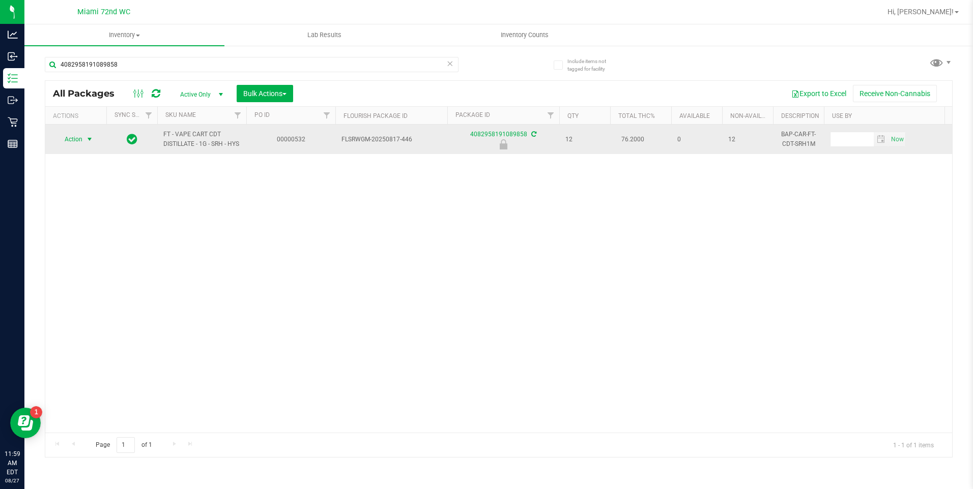
click at [85, 143] on span "select" at bounding box center [89, 139] width 8 height 8
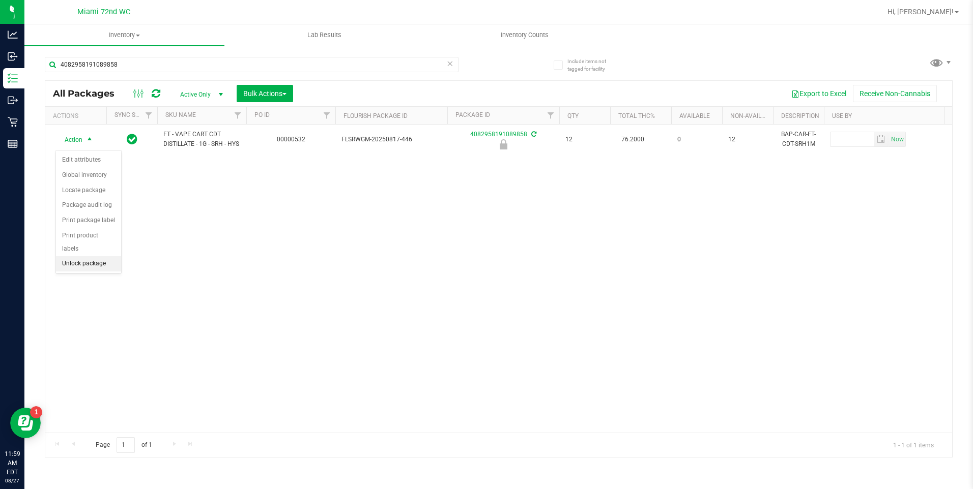
click at [95, 256] on li "Unlock package" at bounding box center [88, 263] width 65 height 15
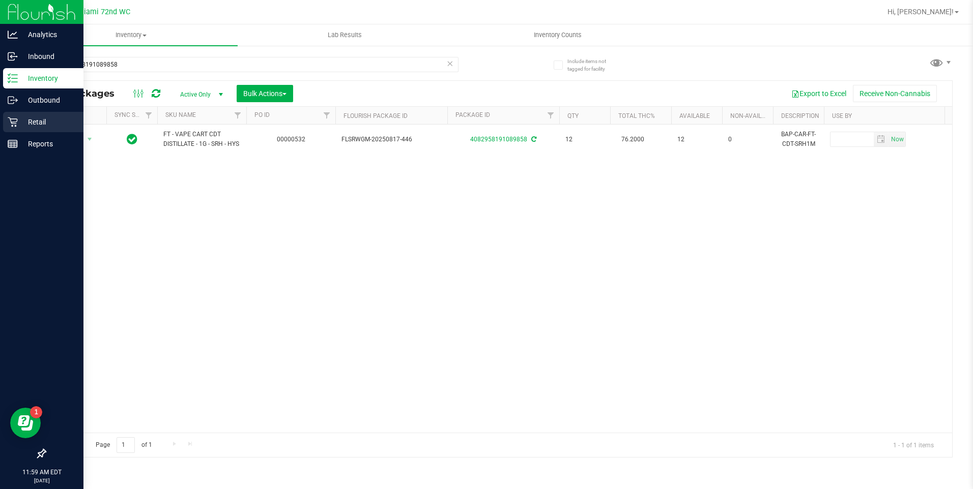
click at [18, 123] on p "Retail" at bounding box center [48, 122] width 61 height 12
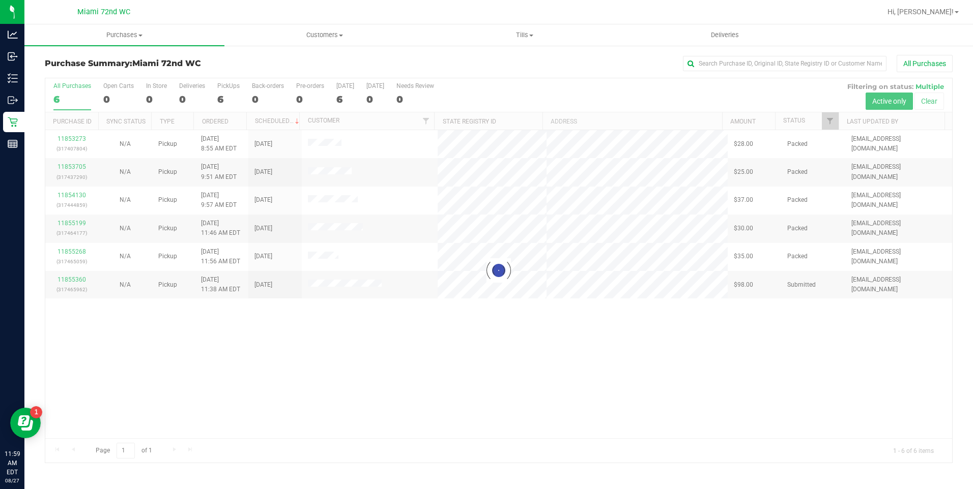
click at [444, 383] on div at bounding box center [498, 270] width 907 height 385
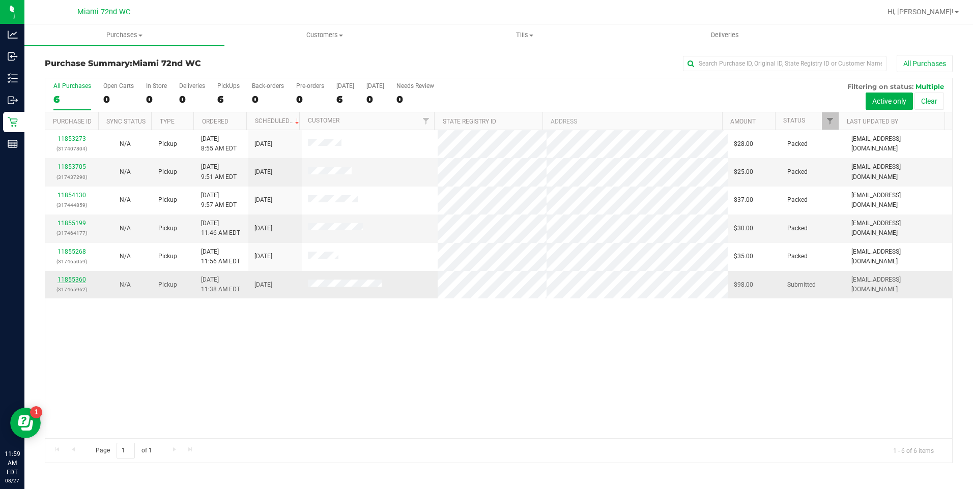
click at [75, 278] on link "11855360" at bounding box center [71, 279] width 28 height 7
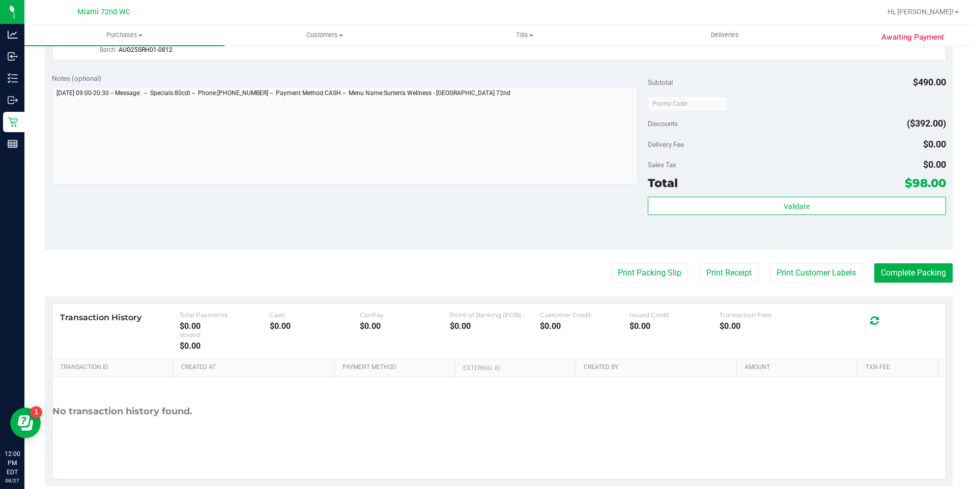
scroll to position [622, 0]
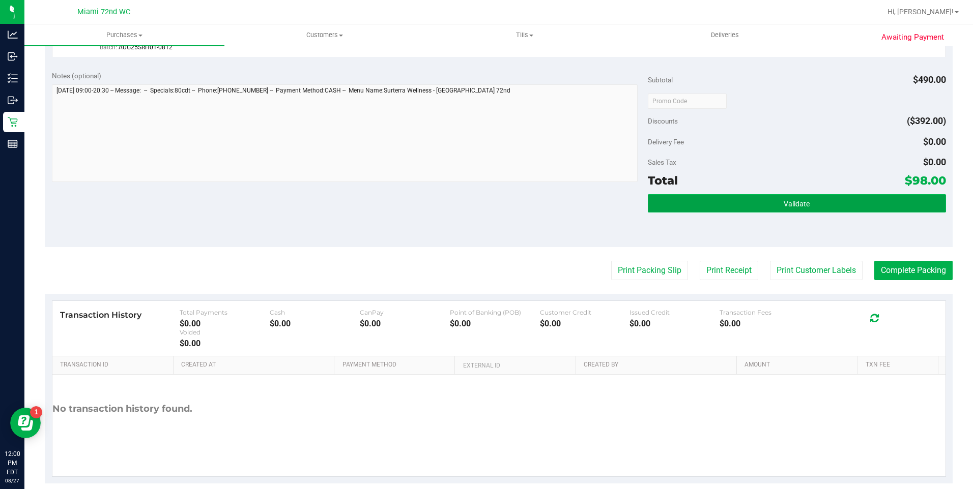
click at [834, 205] on button "Validate" at bounding box center [797, 203] width 298 height 18
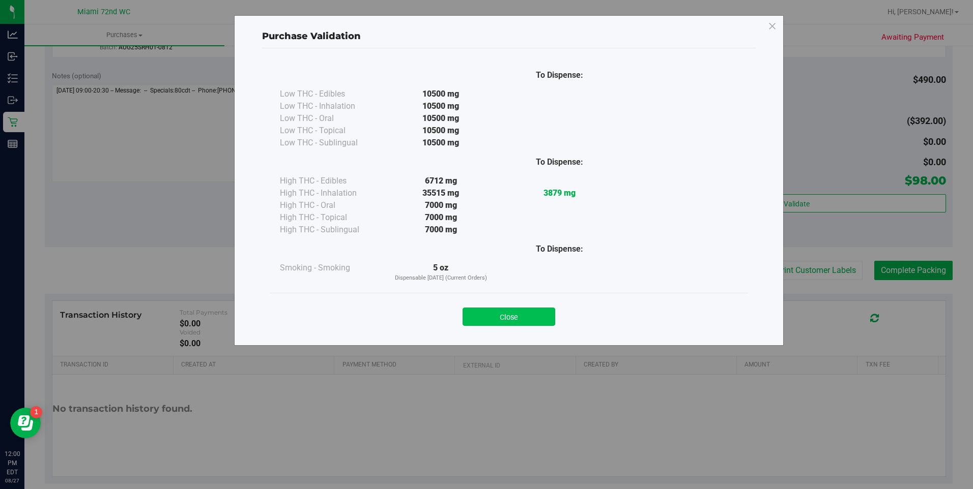
click at [527, 317] on button "Close" at bounding box center [508, 317] width 93 height 18
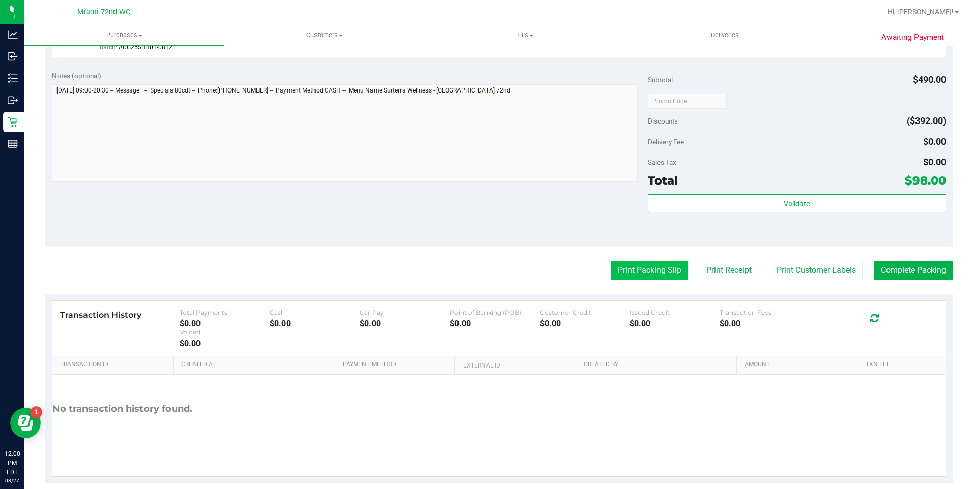
click at [655, 277] on button "Print Packing Slip" at bounding box center [649, 270] width 77 height 19
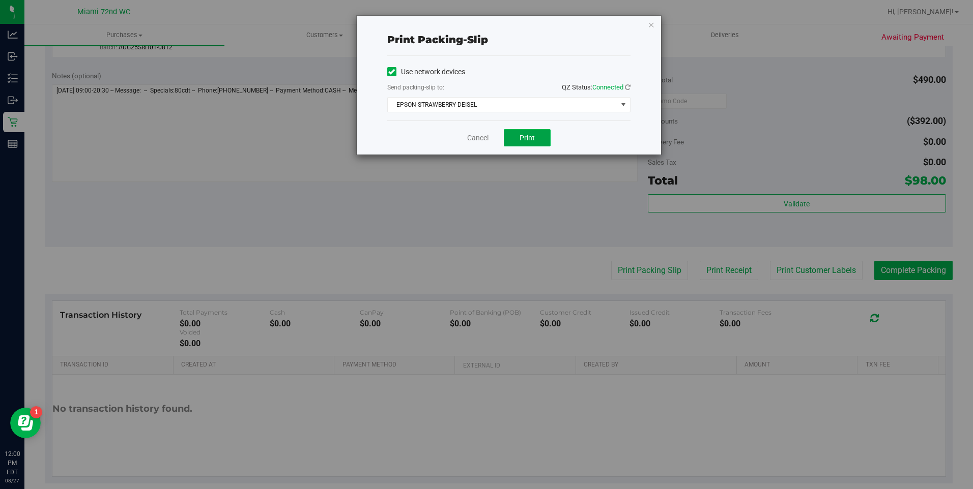
click at [532, 137] on span "Print" at bounding box center [526, 138] width 15 height 8
click at [477, 135] on link "Cancel" at bounding box center [477, 138] width 21 height 11
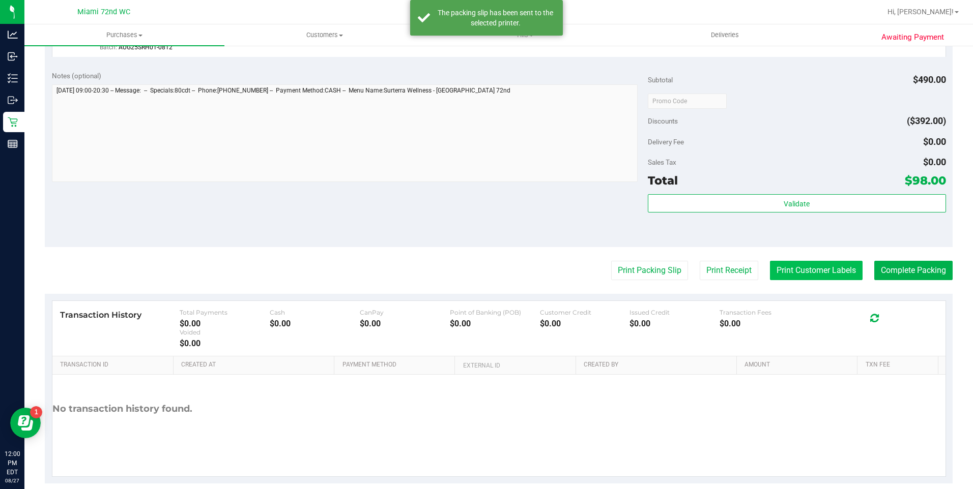
click at [813, 264] on button "Print Customer Labels" at bounding box center [816, 270] width 93 height 19
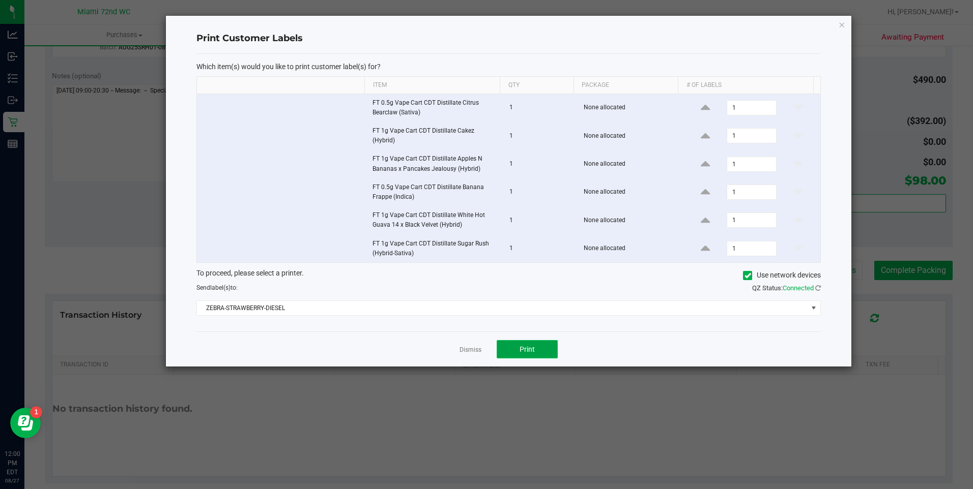
click at [500, 342] on button "Print" at bounding box center [527, 349] width 61 height 18
click at [468, 351] on link "Dismiss" at bounding box center [470, 350] width 22 height 9
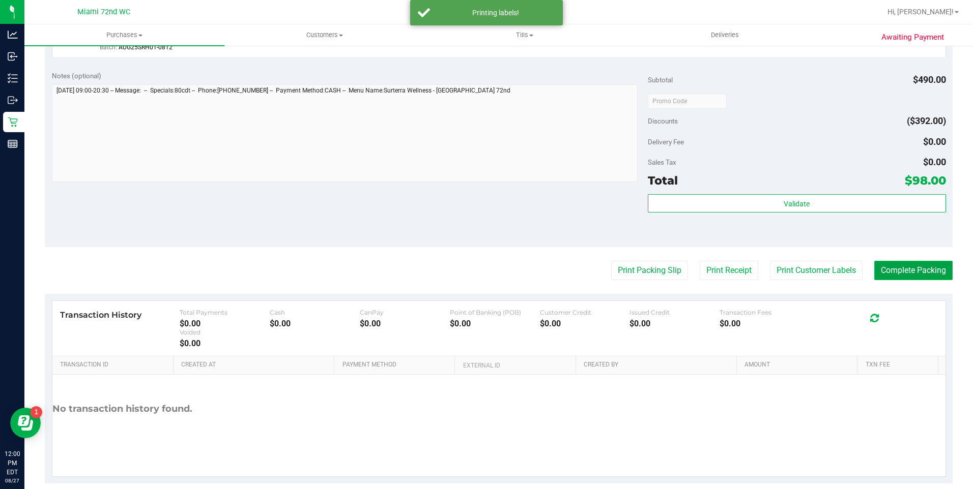
click at [921, 266] on button "Complete Packing" at bounding box center [913, 270] width 78 height 19
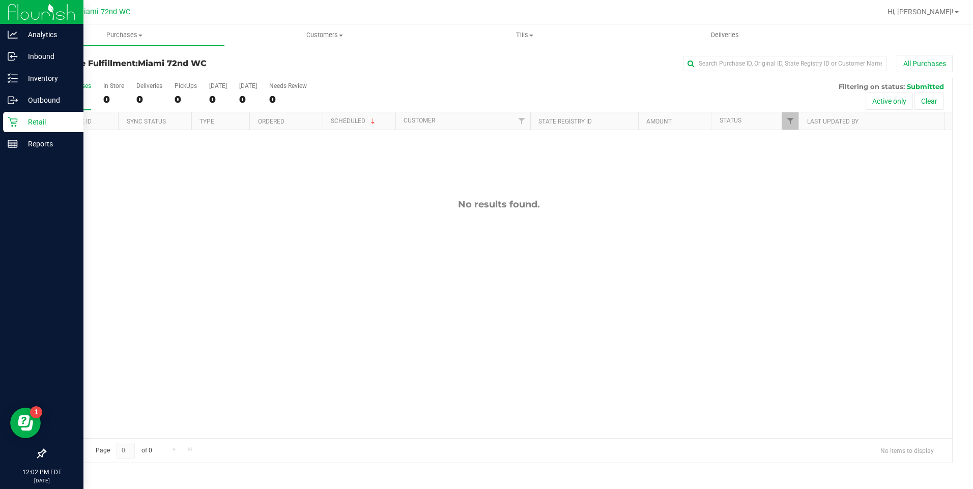
click at [23, 126] on p "Retail" at bounding box center [48, 122] width 61 height 12
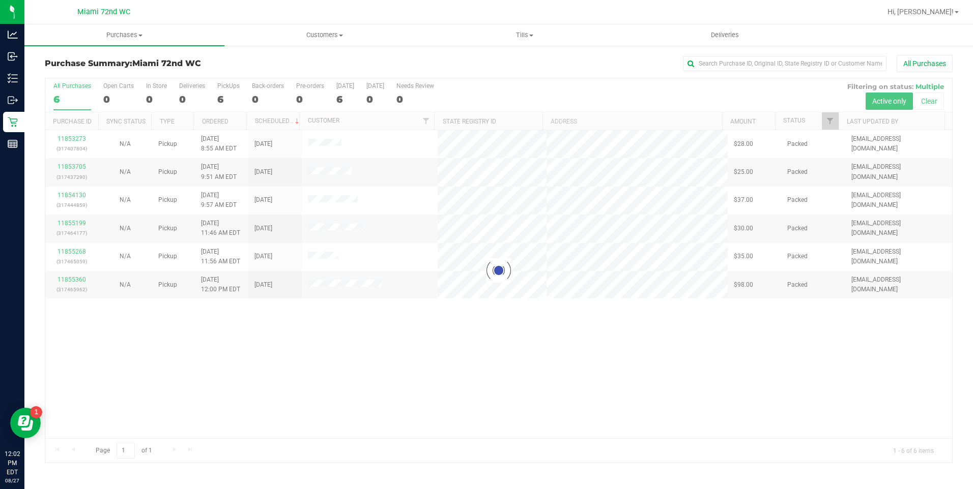
click at [420, 355] on div at bounding box center [498, 270] width 907 height 385
click at [478, 344] on div at bounding box center [498, 270] width 907 height 385
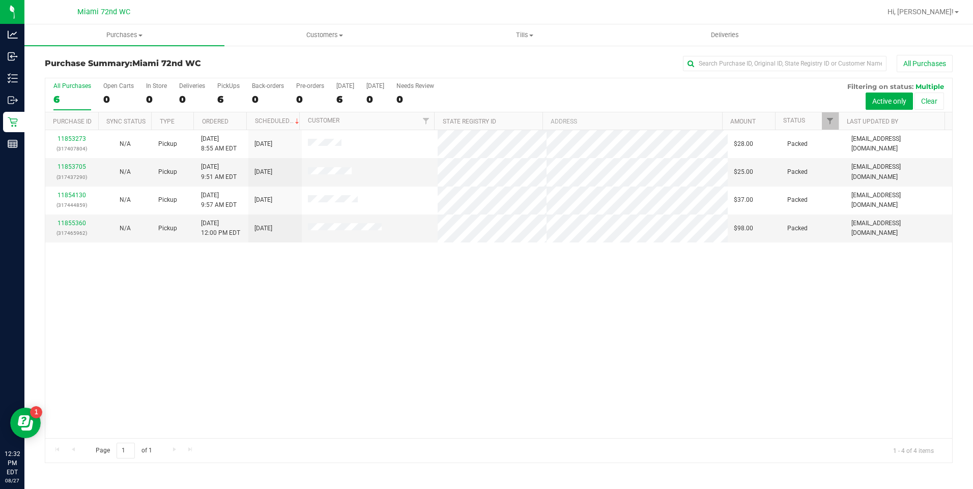
click at [613, 334] on div "11853273 (317407804) N/A Pickup [DATE] 8:55 AM EDT 8/27/2025 $28.00 Packed [EMA…" at bounding box center [498, 284] width 907 height 308
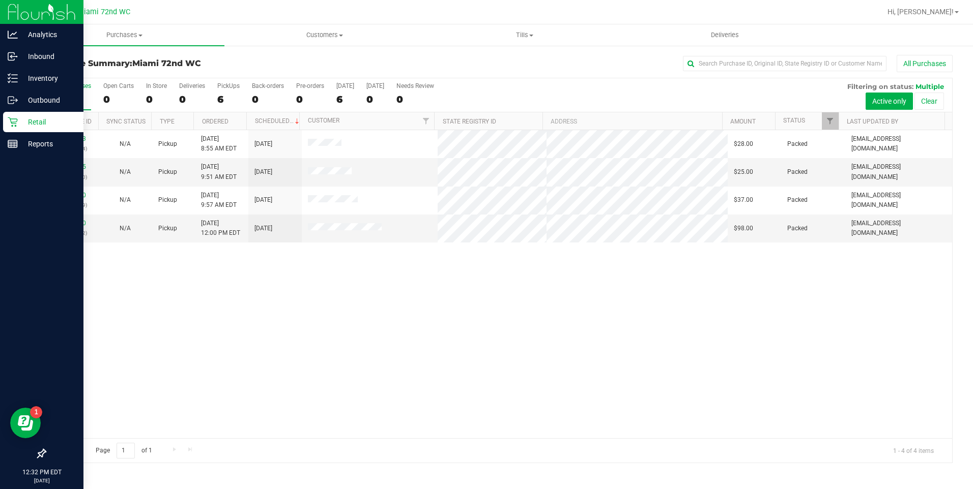
click at [27, 129] on div "Retail" at bounding box center [43, 122] width 80 height 20
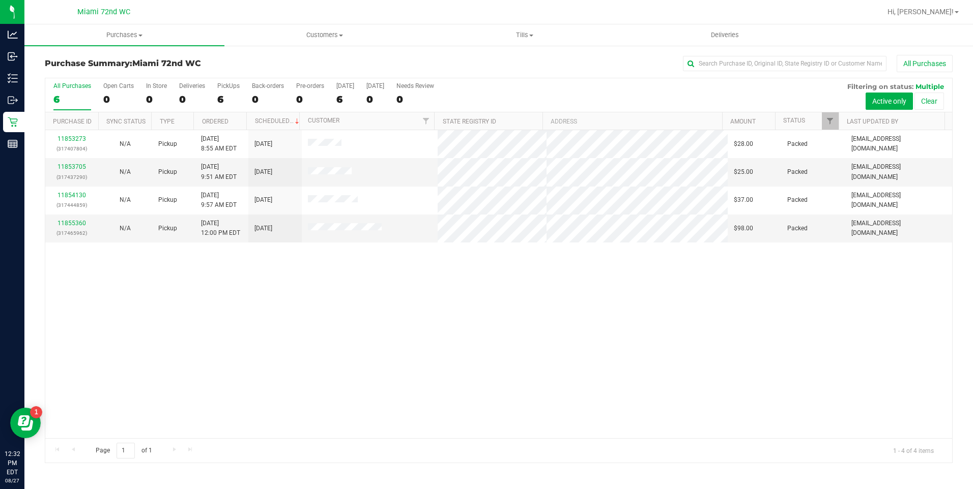
click at [451, 303] on div "11853273 (317407804) N/A Pickup [DATE] 8:55 AM EDT 8/27/2025 $28.00 Packed [EMA…" at bounding box center [498, 284] width 907 height 308
click at [82, 226] on link "11855919" at bounding box center [71, 223] width 28 height 7
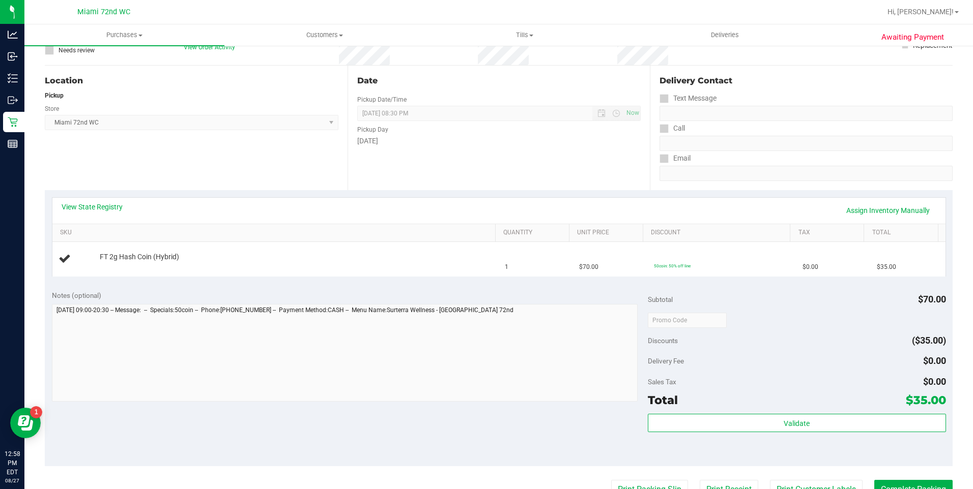
scroll to position [113, 0]
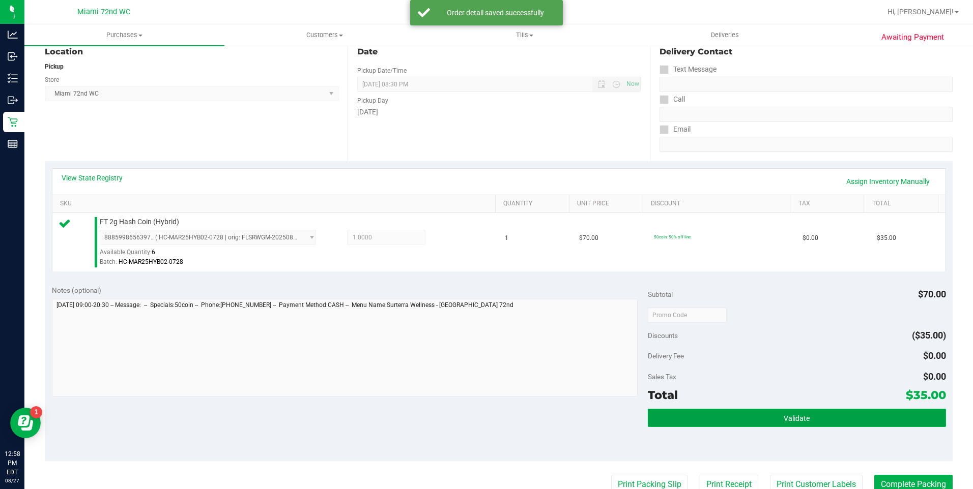
click at [797, 412] on button "Validate" at bounding box center [797, 418] width 298 height 18
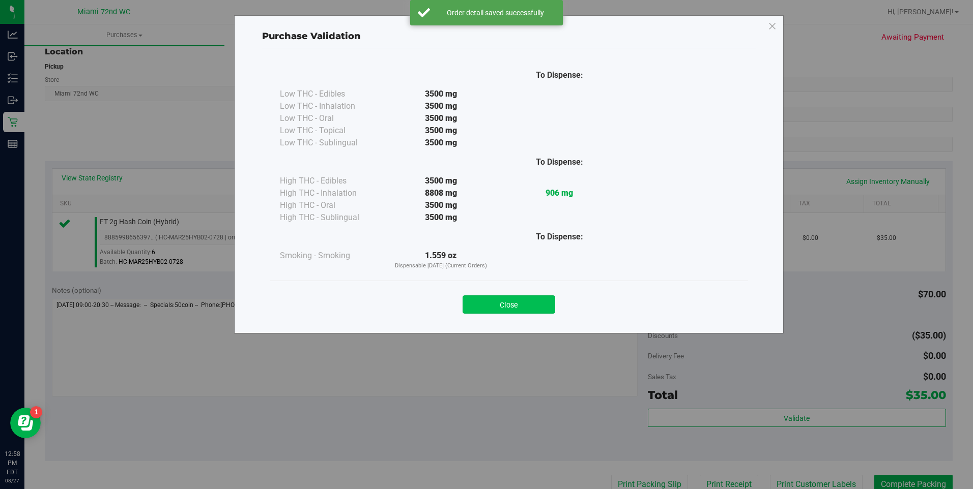
click at [525, 304] on button "Close" at bounding box center [508, 305] width 93 height 18
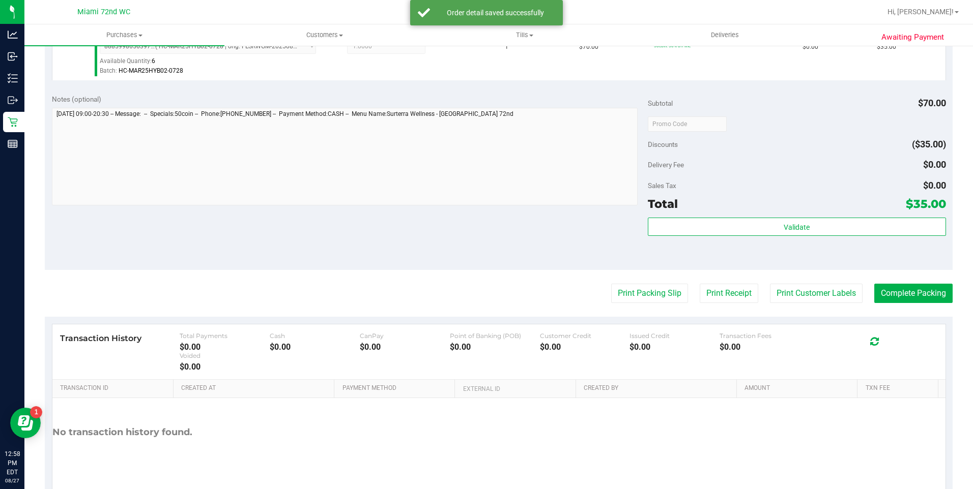
scroll to position [342, 0]
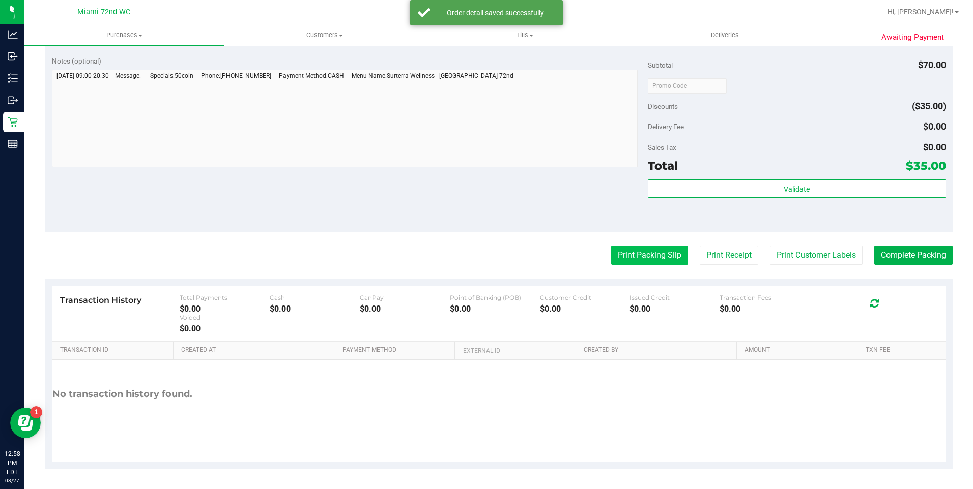
click at [644, 257] on button "Print Packing Slip" at bounding box center [649, 255] width 77 height 19
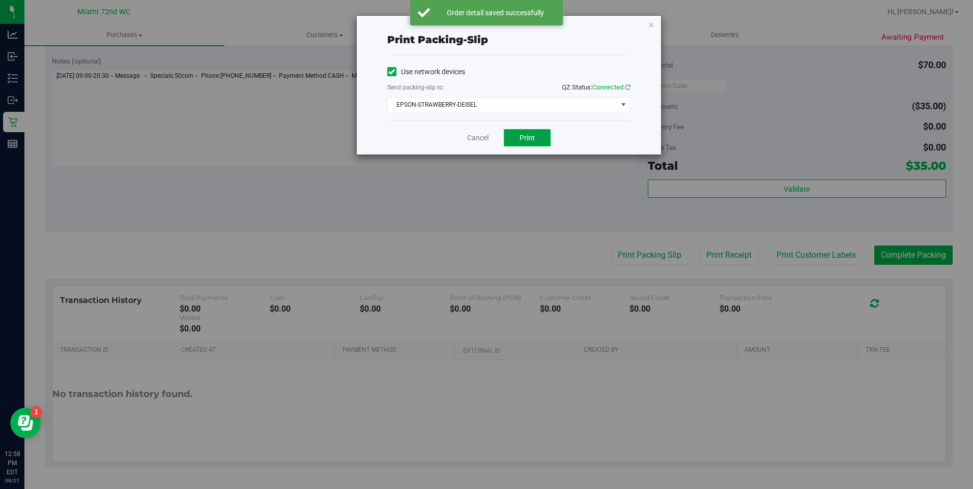
click at [530, 143] on button "Print" at bounding box center [527, 137] width 47 height 17
click at [478, 133] on link "Cancel" at bounding box center [477, 138] width 21 height 11
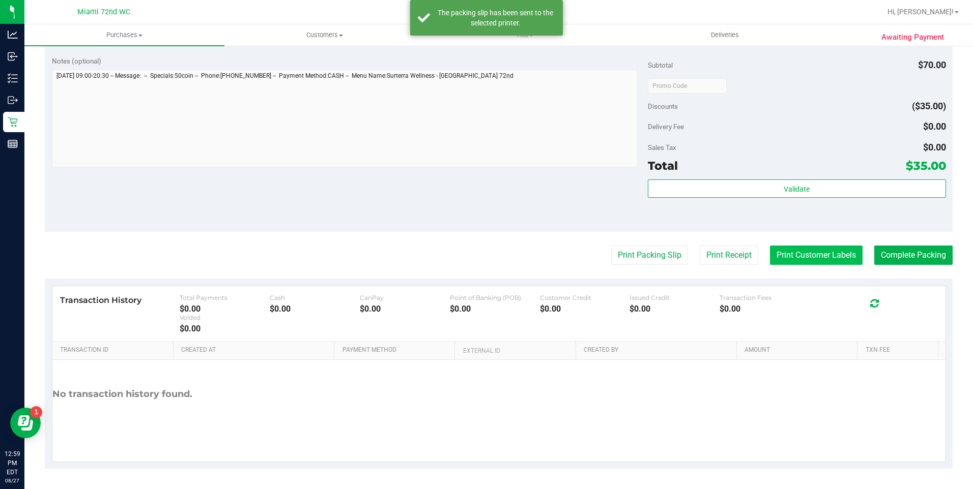
click at [833, 250] on button "Print Customer Labels" at bounding box center [816, 255] width 93 height 19
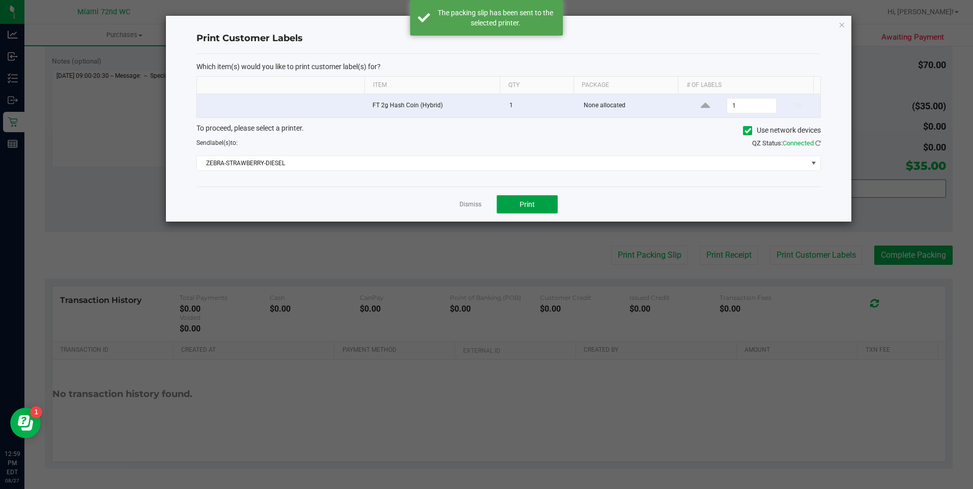
click at [545, 197] on button "Print" at bounding box center [527, 204] width 61 height 18
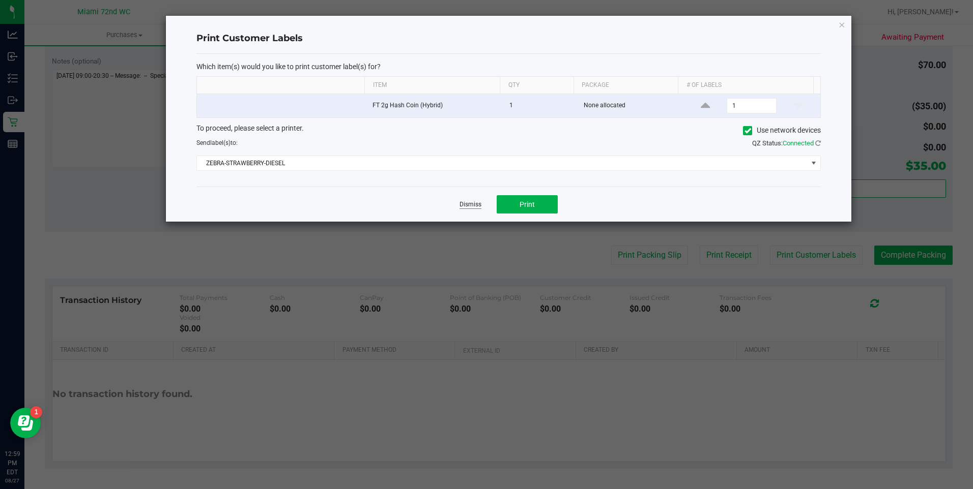
click at [462, 209] on link "Dismiss" at bounding box center [470, 204] width 22 height 9
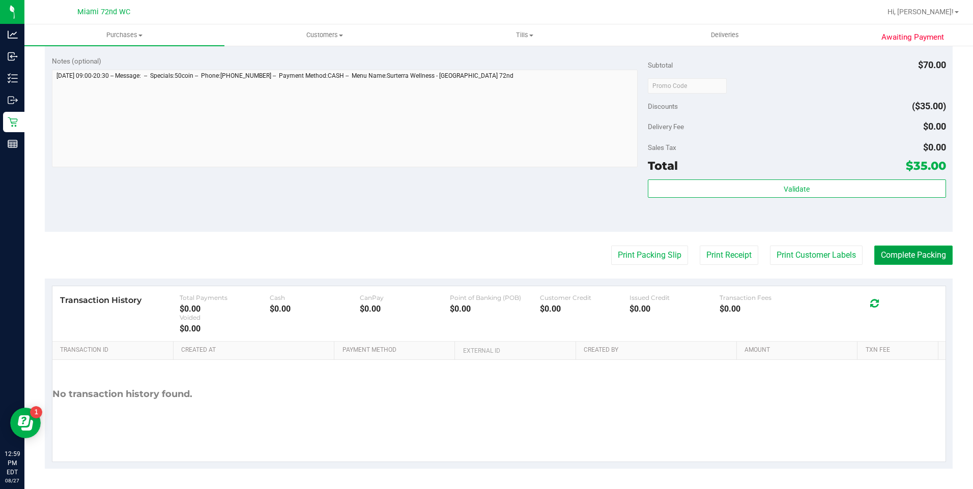
click at [898, 251] on button "Complete Packing" at bounding box center [913, 255] width 78 height 19
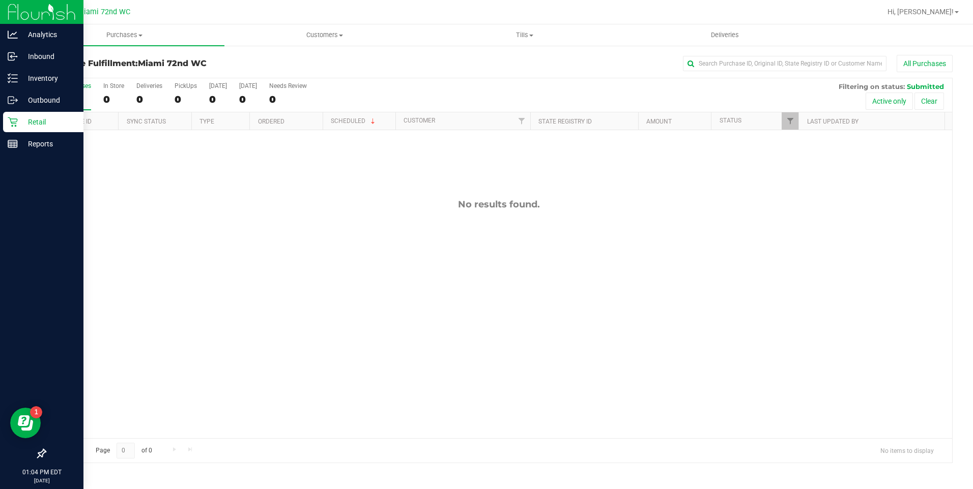
click at [19, 121] on p "Retail" at bounding box center [48, 122] width 61 height 12
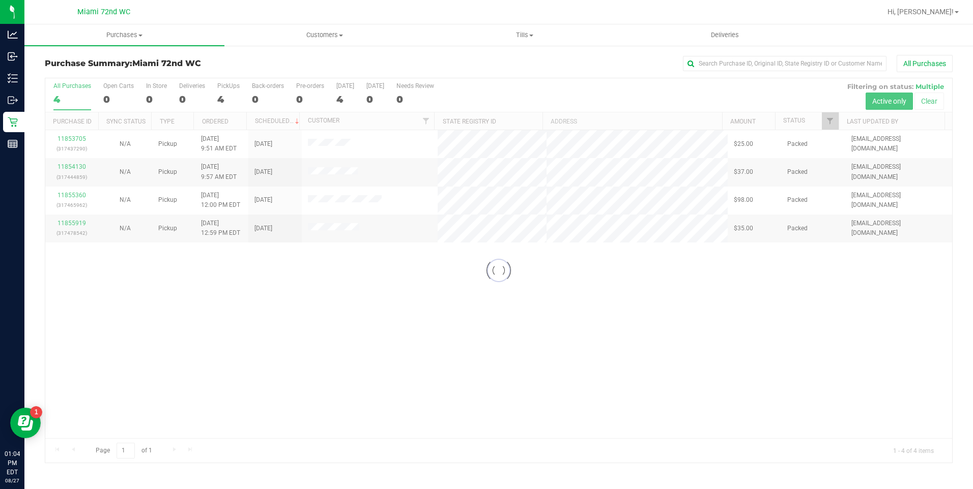
click at [623, 359] on div at bounding box center [498, 270] width 907 height 385
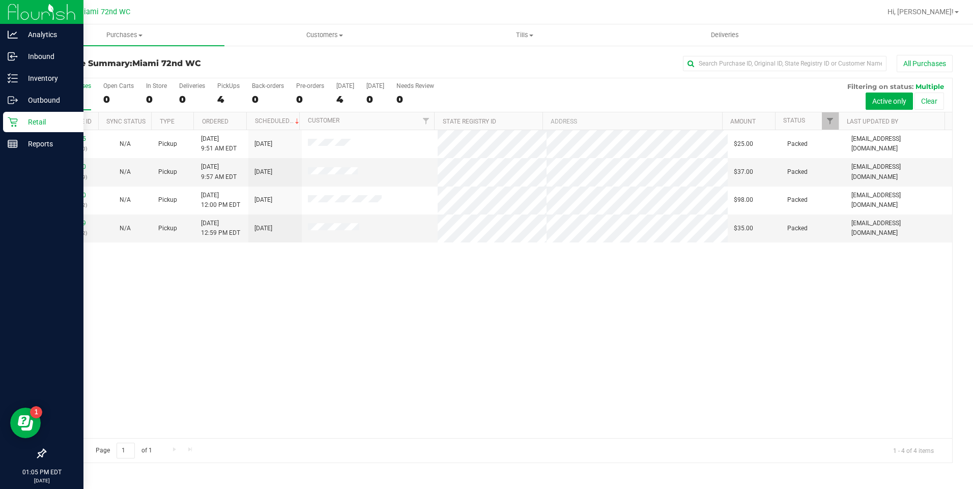
click at [10, 121] on icon at bounding box center [13, 122] width 10 height 10
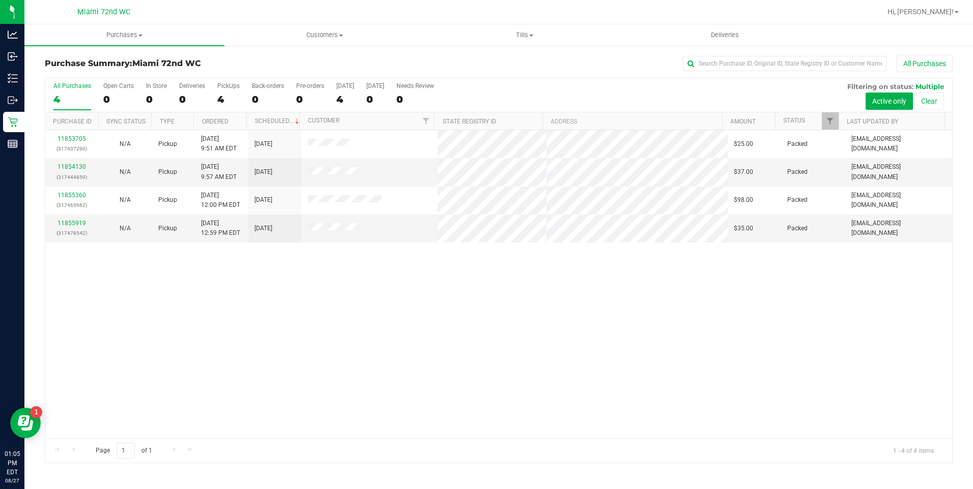
click at [291, 310] on div "11853705 (317437290) N/A Pickup [DATE] 9:51 AM EDT 8/27/2025 $25.00 Packed [EMA…" at bounding box center [498, 284] width 907 height 308
click at [196, 325] on div "11853705 (317437290) N/A Pickup [DATE] 9:51 AM EDT 8/27/2025 $25.00 Packed [EMA…" at bounding box center [498, 284] width 907 height 308
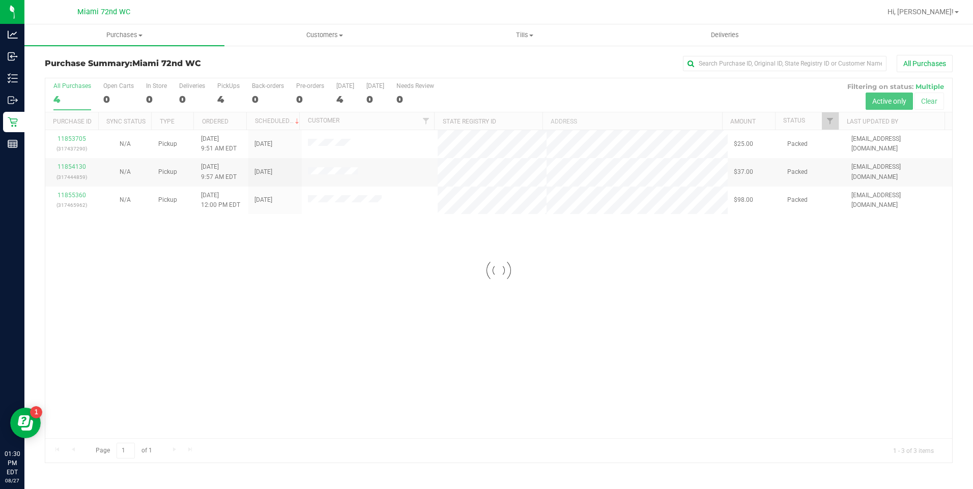
click at [466, 305] on div at bounding box center [498, 270] width 907 height 385
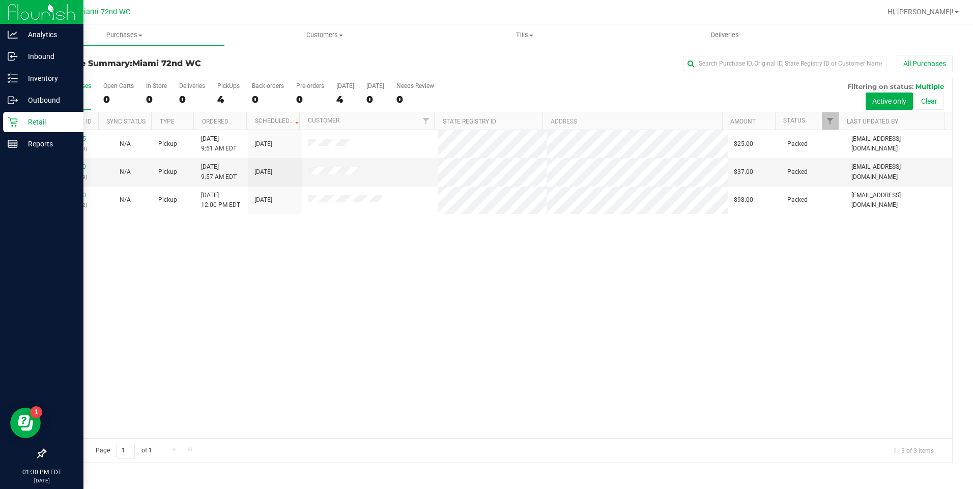
click at [20, 122] on p "Retail" at bounding box center [48, 122] width 61 height 12
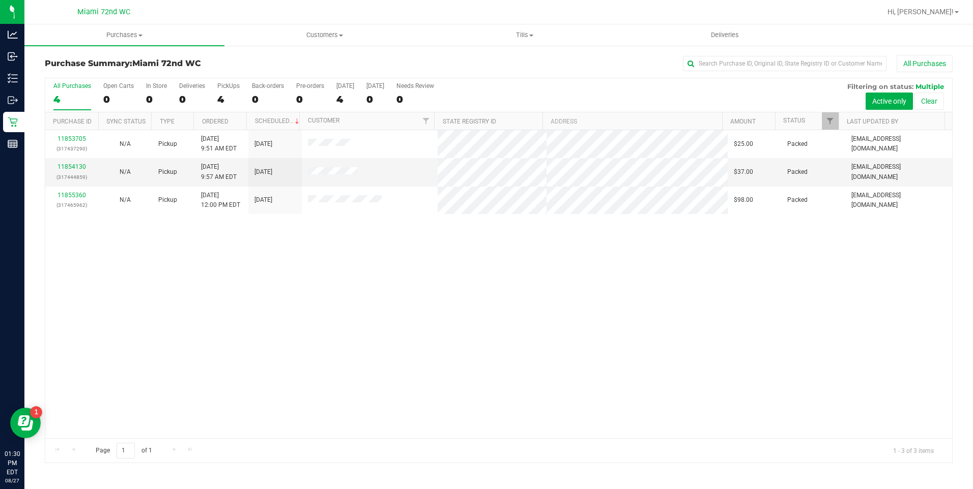
click at [425, 313] on div "11853705 (317437290) N/A Pickup [DATE] 9:51 AM EDT 8/27/2025 $25.00 Packed [EMA…" at bounding box center [498, 284] width 907 height 308
click at [513, 390] on div "11853705 (317437290) N/A Pickup [DATE] 9:51 AM EDT 8/27/2025 $25.00 Packed [EMA…" at bounding box center [498, 284] width 907 height 308
click at [312, 306] on div "11853705 (317437290) N/A Pickup [DATE] 9:51 AM EDT 8/27/2025 $25.00 Packed [EMA…" at bounding box center [498, 284] width 907 height 308
click at [532, 322] on div "11853705 (317437290) N/A Pickup [DATE] 9:51 AM EDT 8/27/2025 $25.00 Packed [EMA…" at bounding box center [498, 284] width 907 height 308
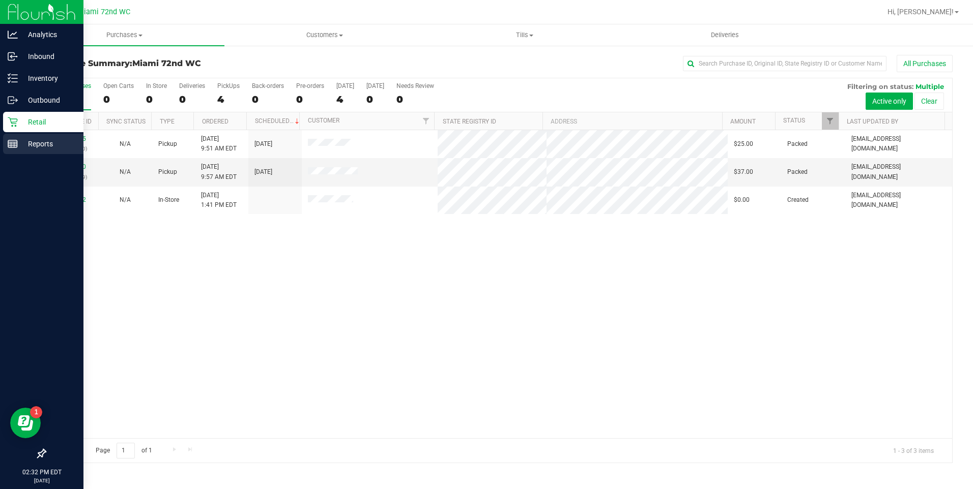
click at [29, 145] on p "Reports" at bounding box center [48, 144] width 61 height 12
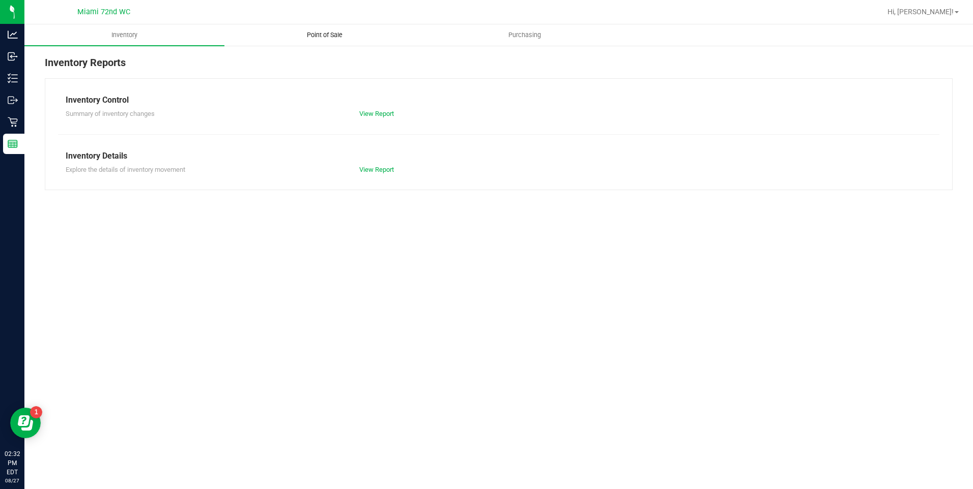
click at [324, 43] on uib-tab-heading "Point of Sale" at bounding box center [324, 35] width 199 height 20
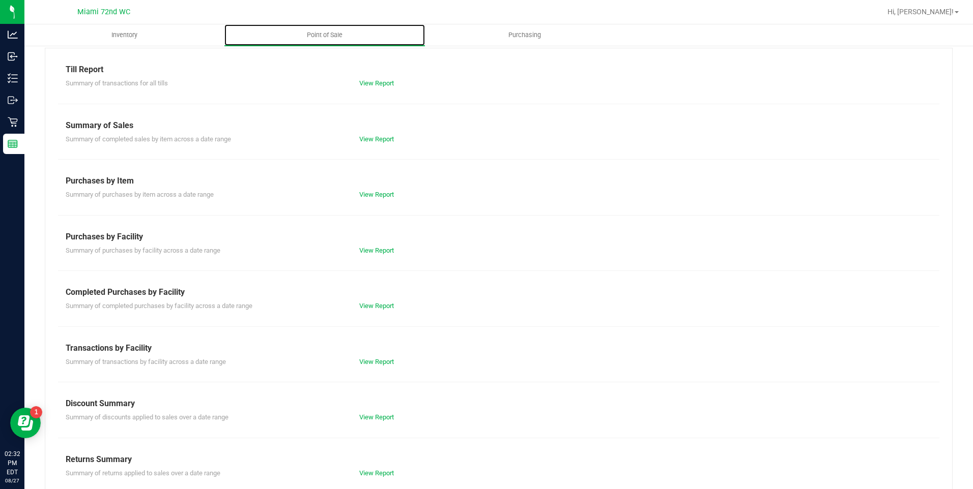
scroll to position [45, 0]
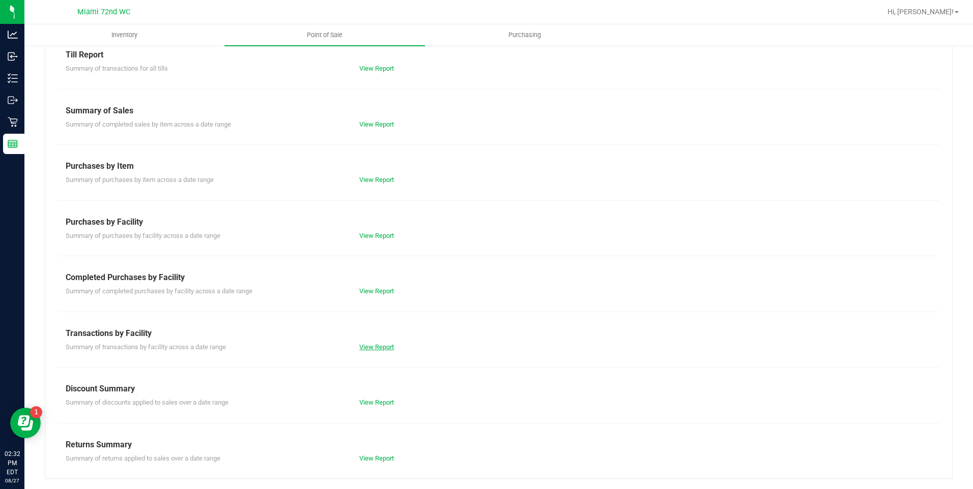
click at [377, 345] on link "View Report" at bounding box center [376, 347] width 35 height 8
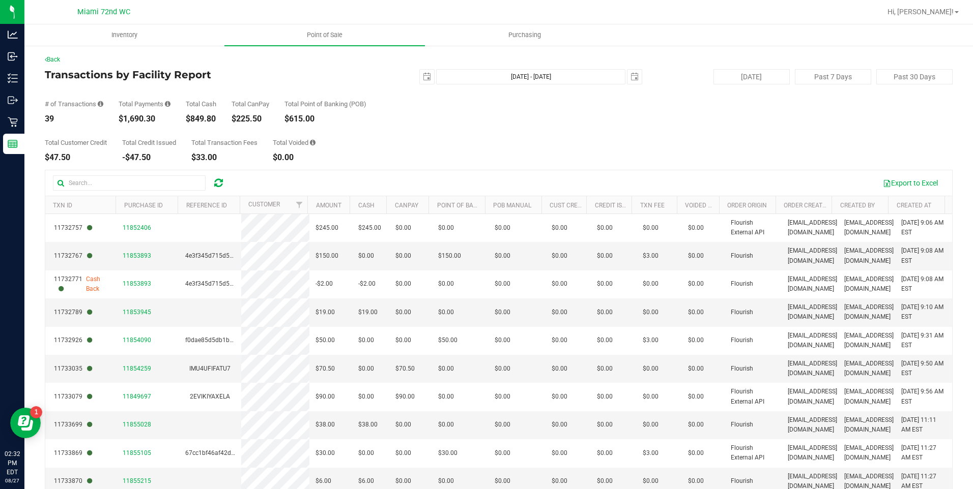
click at [368, 133] on div "Total Customer Credit $47.50 Total Credit Issued -$47.50 Total Transaction Fees…" at bounding box center [499, 142] width 908 height 39
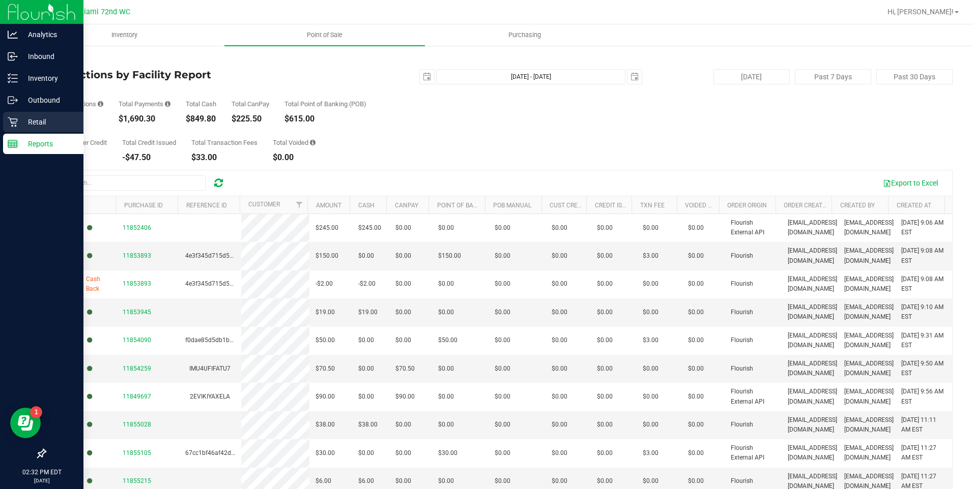
click at [24, 128] on p "Retail" at bounding box center [48, 122] width 61 height 12
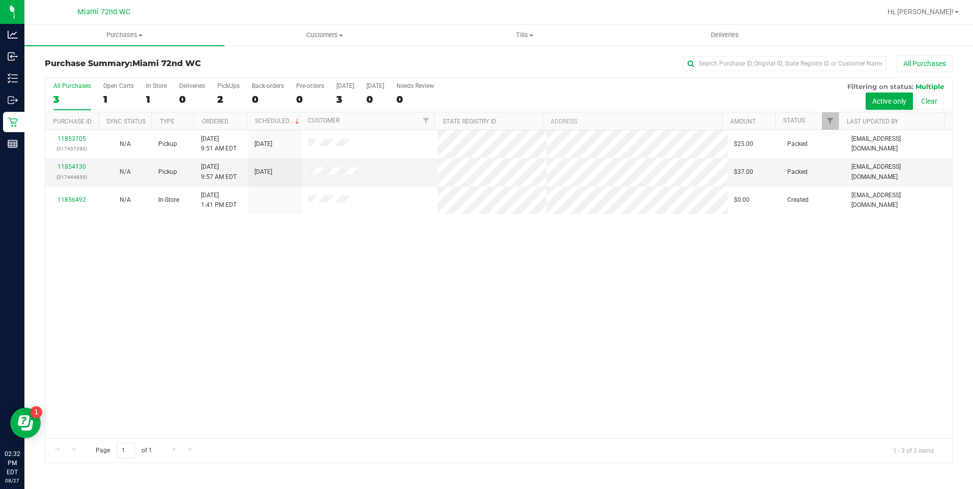
click at [402, 332] on div "11853705 (317437290) N/A Pickup [DATE] 9:51 AM EDT 8/27/2025 $25.00 Packed [EMA…" at bounding box center [498, 284] width 907 height 308
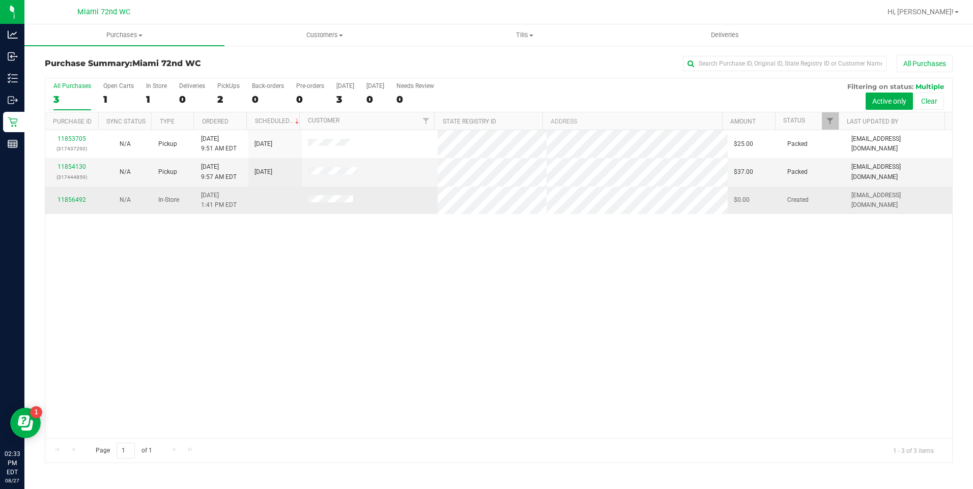
click at [77, 195] on td "11856492" at bounding box center [71, 200] width 53 height 27
click at [77, 199] on link "11856492" at bounding box center [71, 199] width 28 height 7
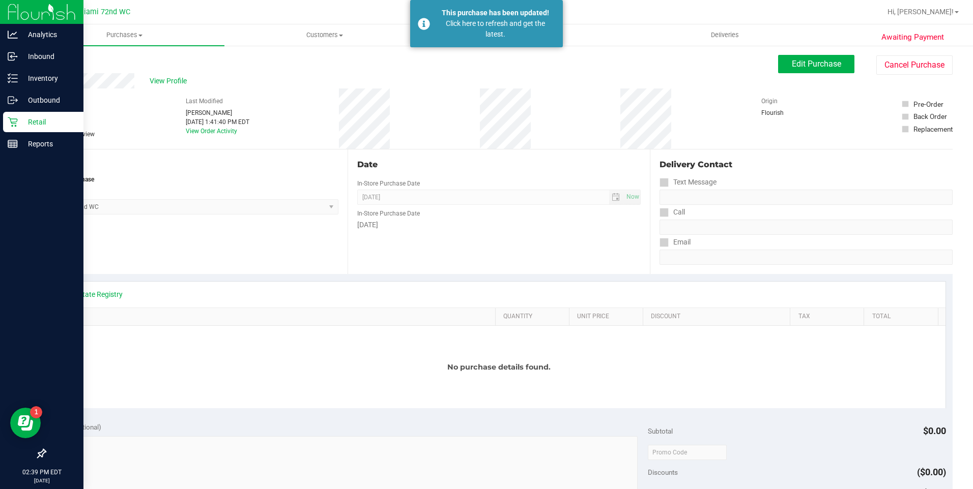
click at [12, 123] on icon at bounding box center [13, 123] width 10 height 10
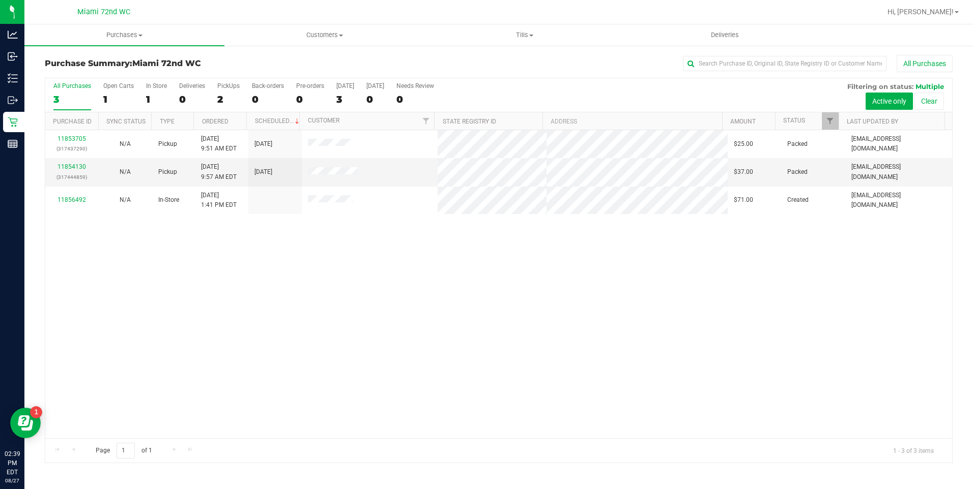
click at [290, 289] on div "11853705 (317437290) N/A Pickup [DATE] 9:51 AM EDT 8/27/2025 $25.00 Packed [EMA…" at bounding box center [498, 284] width 907 height 308
click at [436, 319] on div "11853705 (317437290) N/A Pickup [DATE] 9:51 AM EDT 8/27/2025 $25.00 Packed [EMA…" at bounding box center [498, 284] width 907 height 308
click at [236, 340] on div "11853705 (317437290) N/A Pickup [DATE] 9:51 AM EDT 8/27/2025 $25.00 Packed [EMA…" at bounding box center [498, 284] width 907 height 308
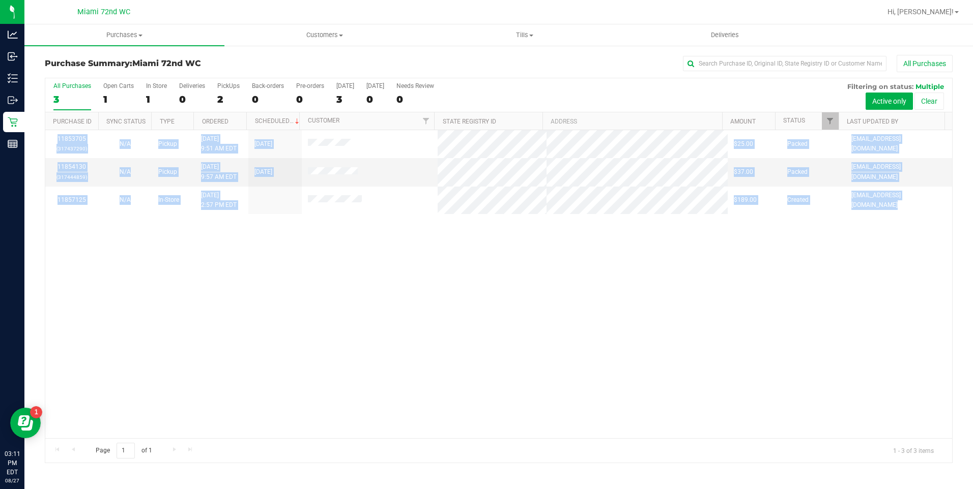
drag, startPoint x: 236, startPoint y: 340, endPoint x: 237, endPoint y: 354, distance: 13.8
click at [234, 343] on div "11853705 (317437290) N/A Pickup [DATE] 9:51 AM EDT 8/27/2025 $25.00 Packed [EMA…" at bounding box center [498, 284] width 907 height 308
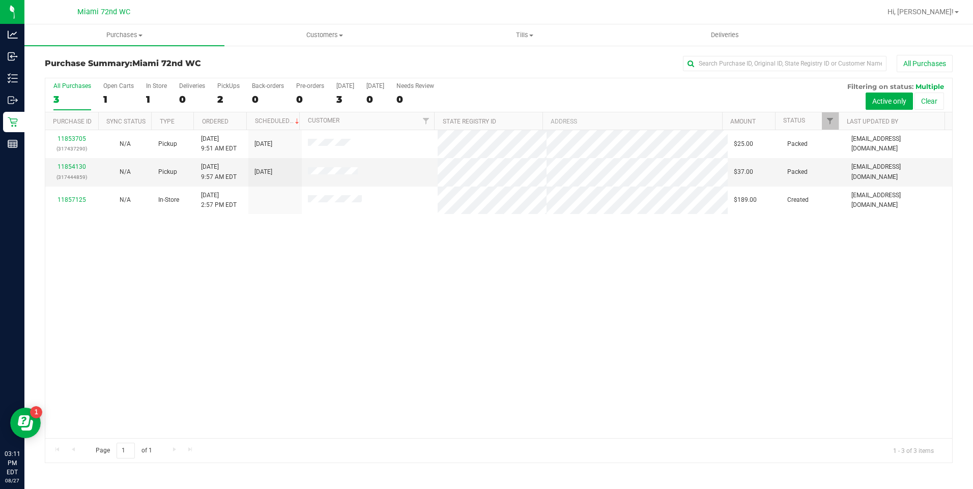
click at [250, 332] on div "11853705 (317437290) N/A Pickup [DATE] 9:51 AM EDT 8/27/2025 $25.00 Packed [EMA…" at bounding box center [498, 284] width 907 height 308
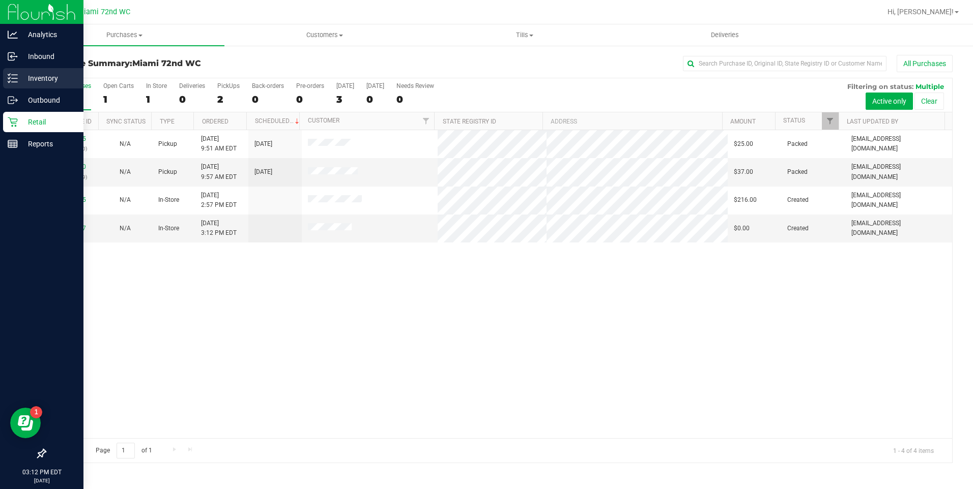
drag, startPoint x: 28, startPoint y: 71, endPoint x: 62, endPoint y: 82, distance: 35.6
click at [28, 70] on div "Inventory" at bounding box center [43, 78] width 80 height 20
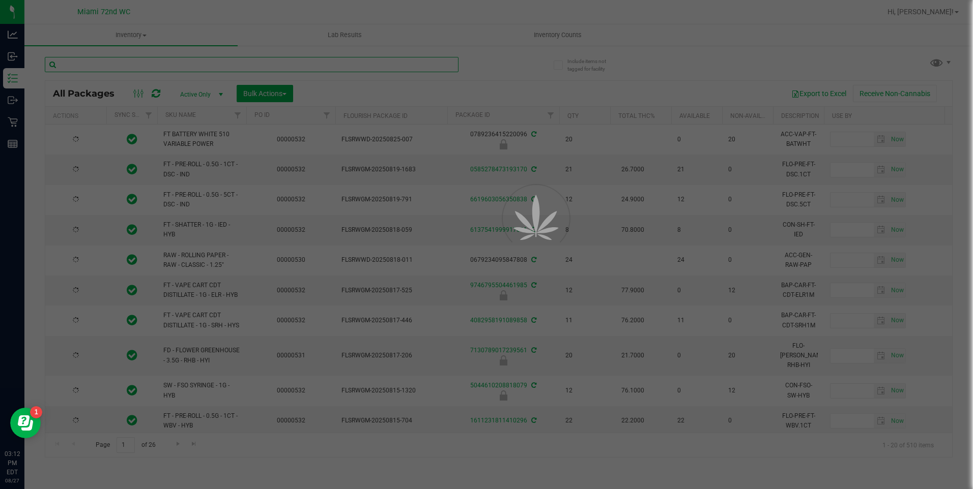
click at [215, 64] on input "text" at bounding box center [252, 64] width 414 height 15
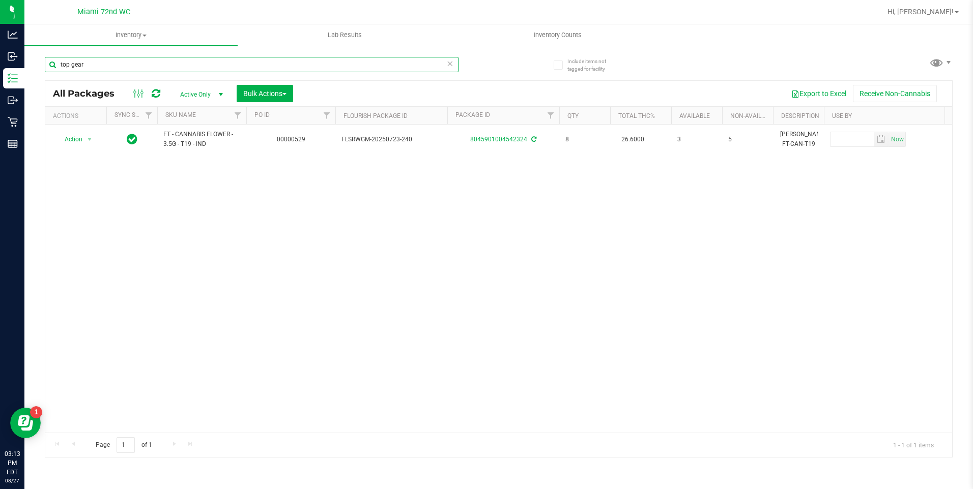
type input "top gear"
